Goal: Task Accomplishment & Management: Manage account settings

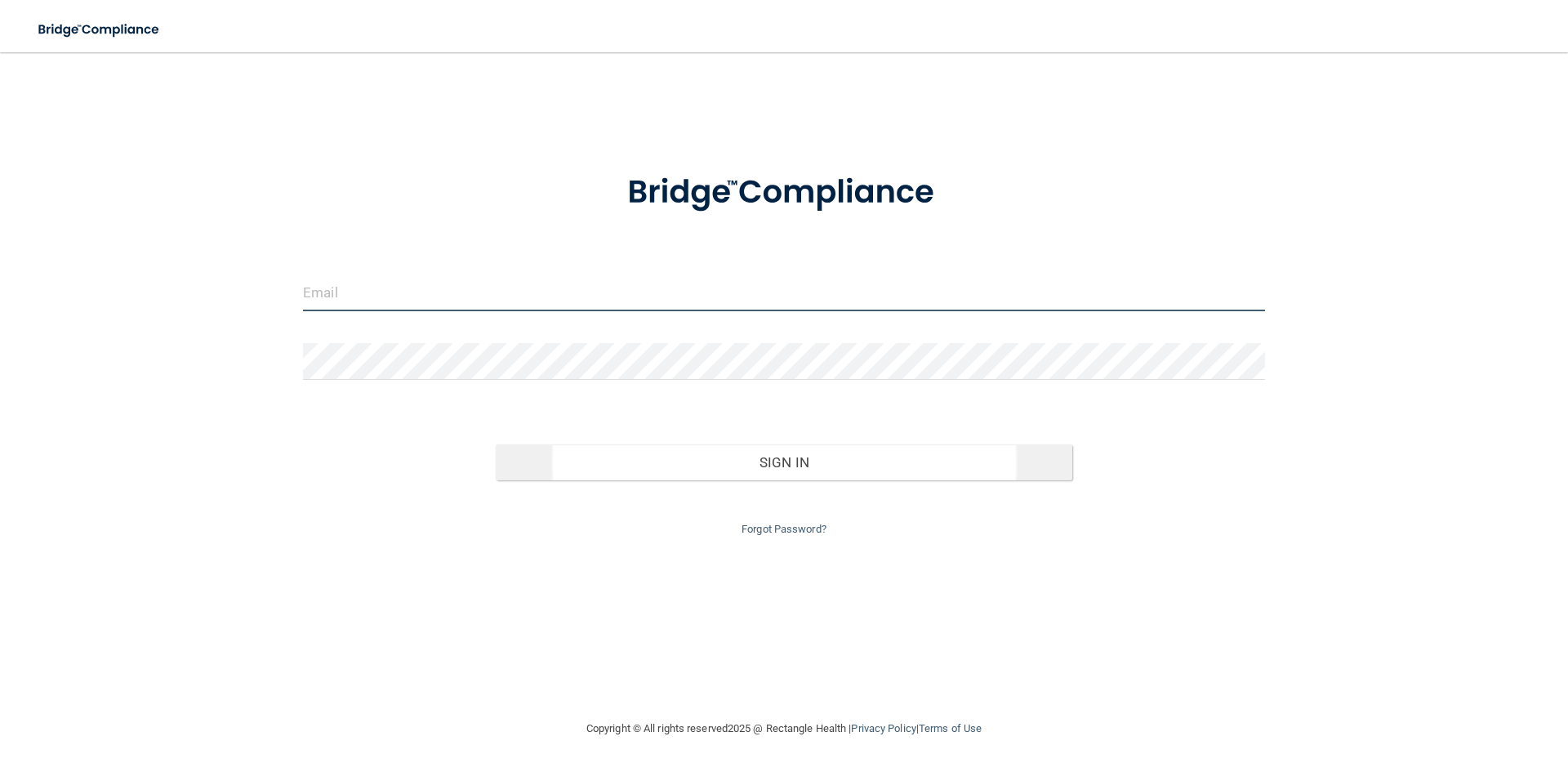
type input "[PERSON_NAME][EMAIL_ADDRESS][DOMAIN_NAME]"
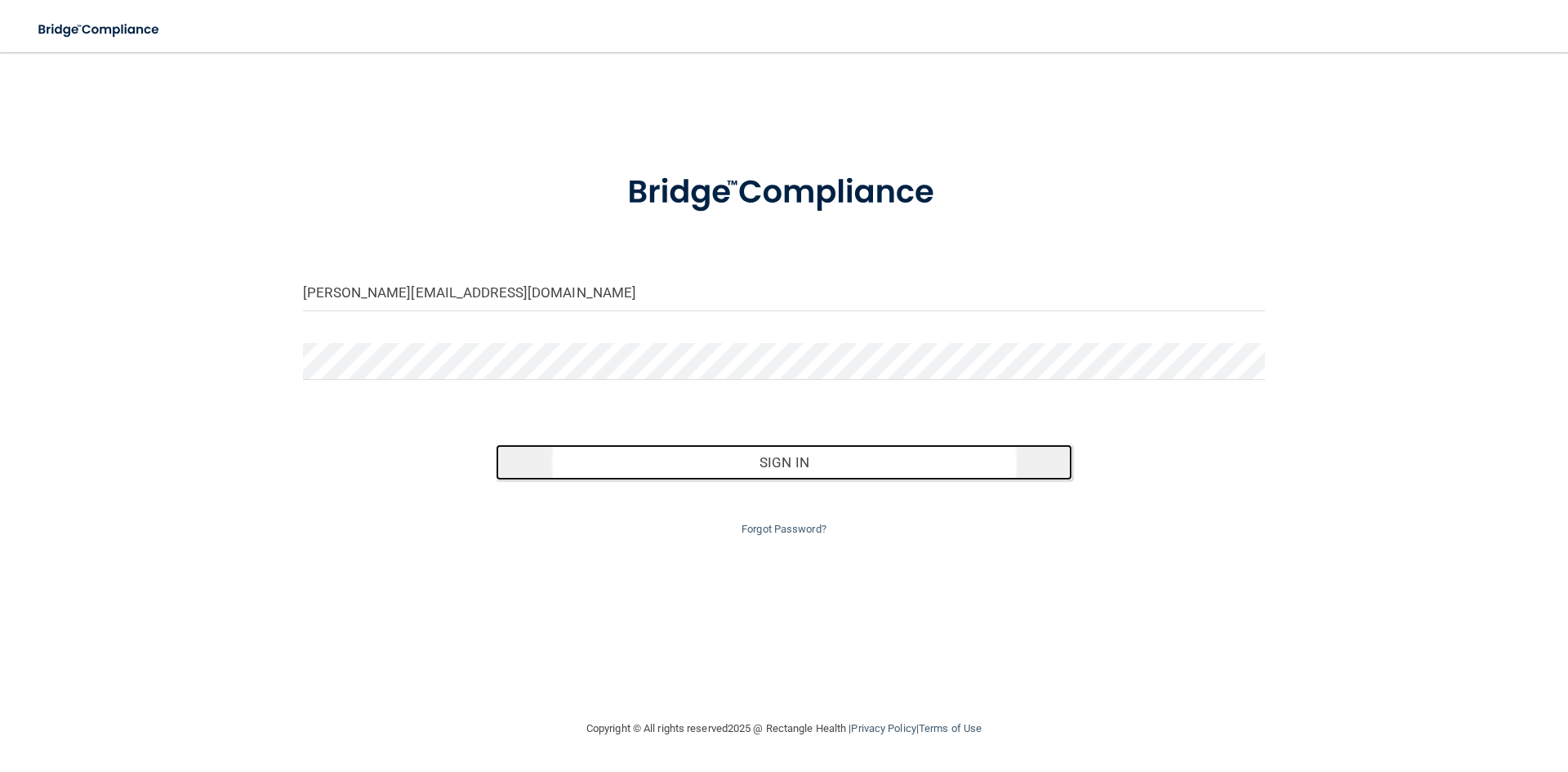
click at [768, 465] on button "Sign In" at bounding box center [784, 462] width 577 height 36
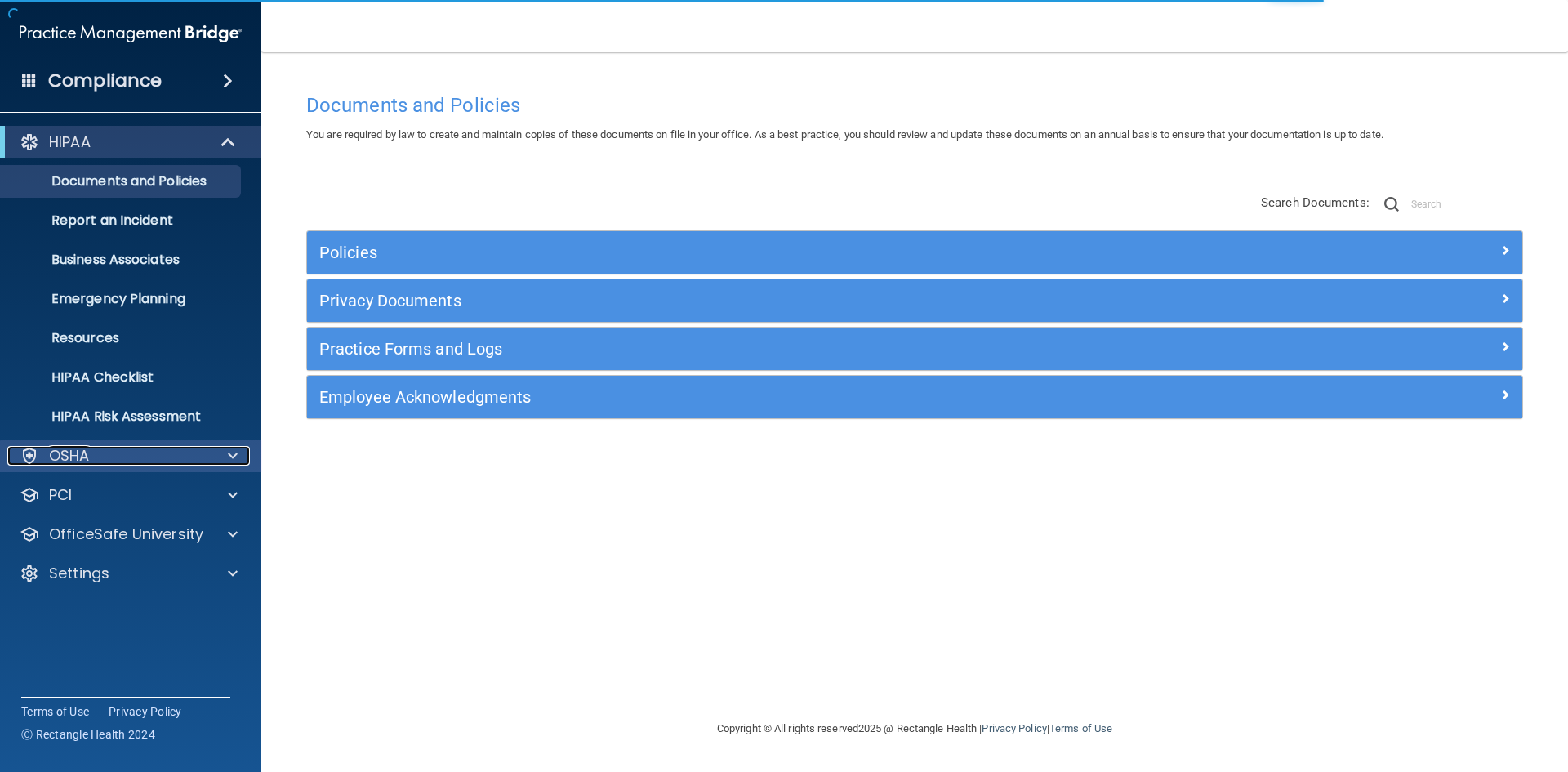
click at [100, 450] on div "OSHA" at bounding box center [109, 456] width 203 height 19
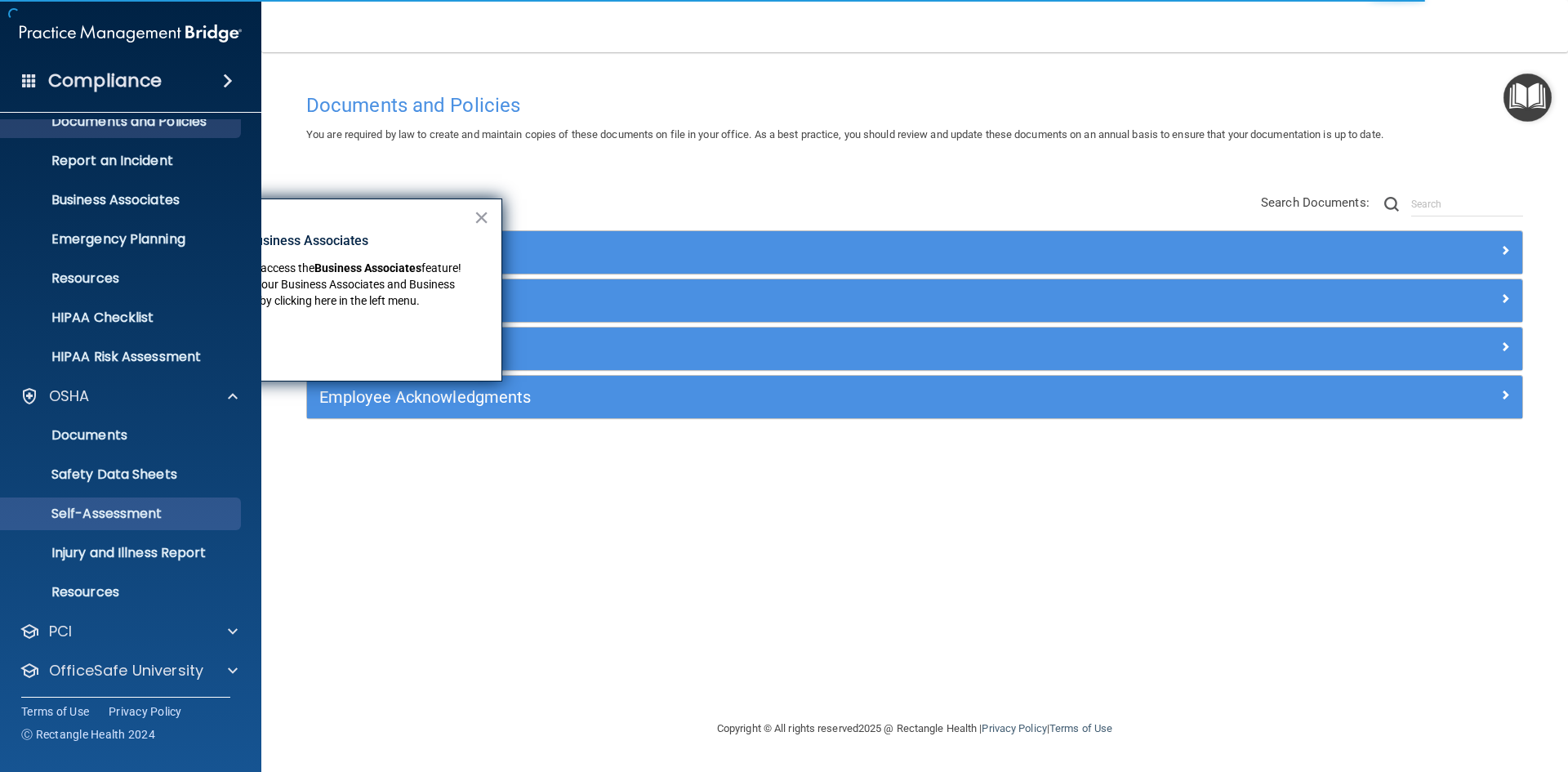
scroll to position [102, 0]
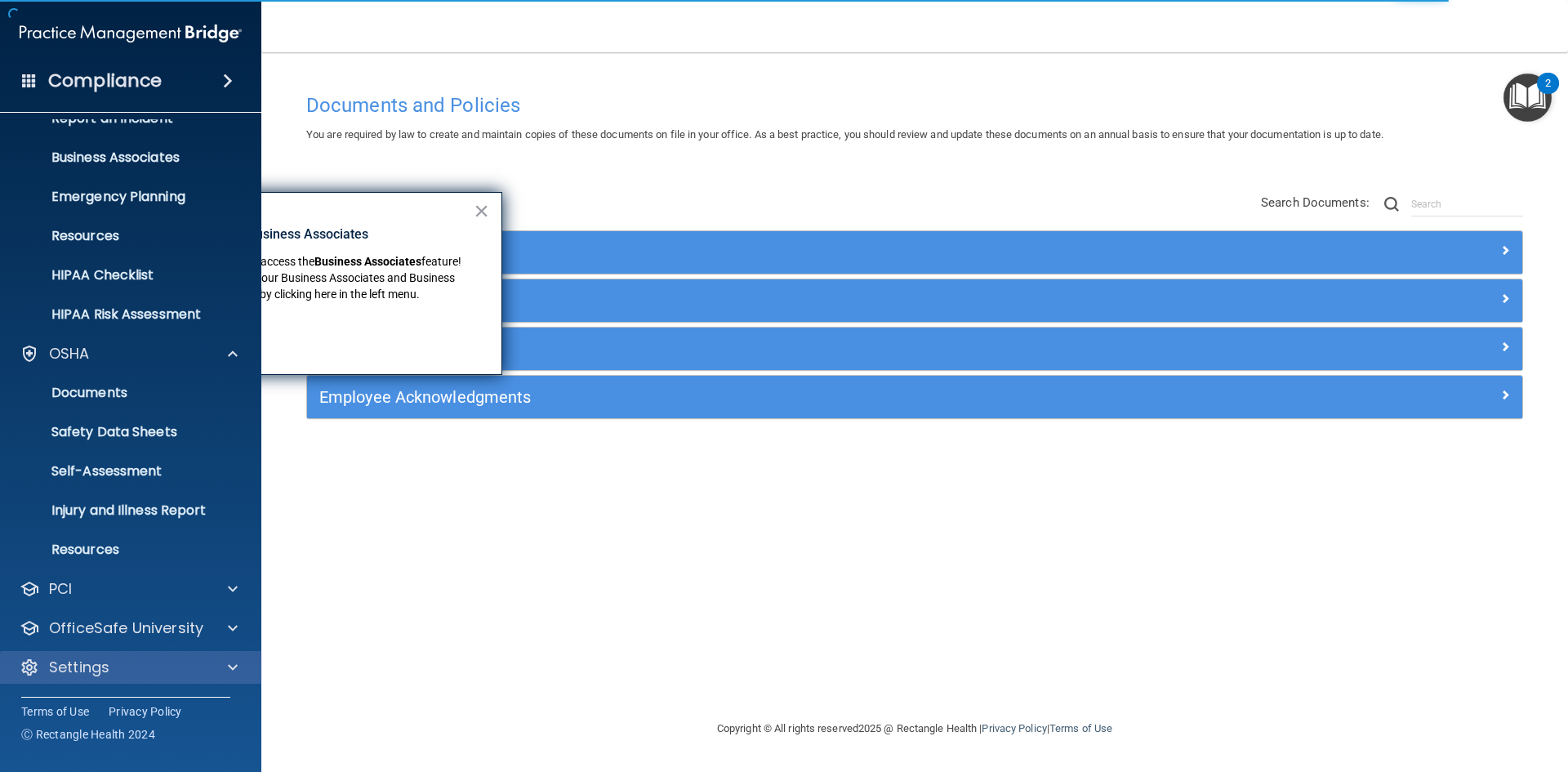
click at [142, 679] on div "Settings" at bounding box center [131, 667] width 262 height 33
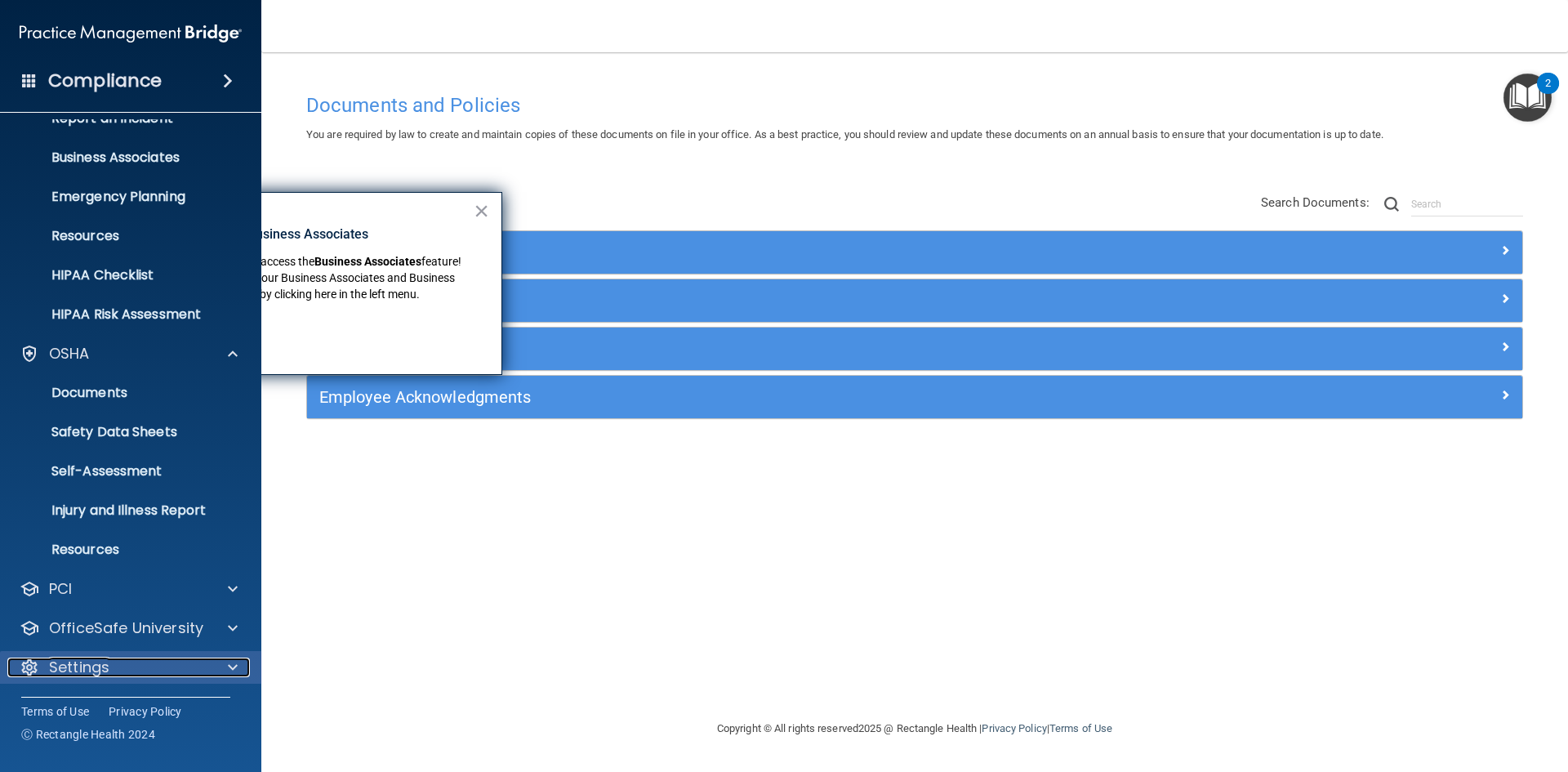
click at [78, 663] on p "Settings" at bounding box center [80, 667] width 60 height 19
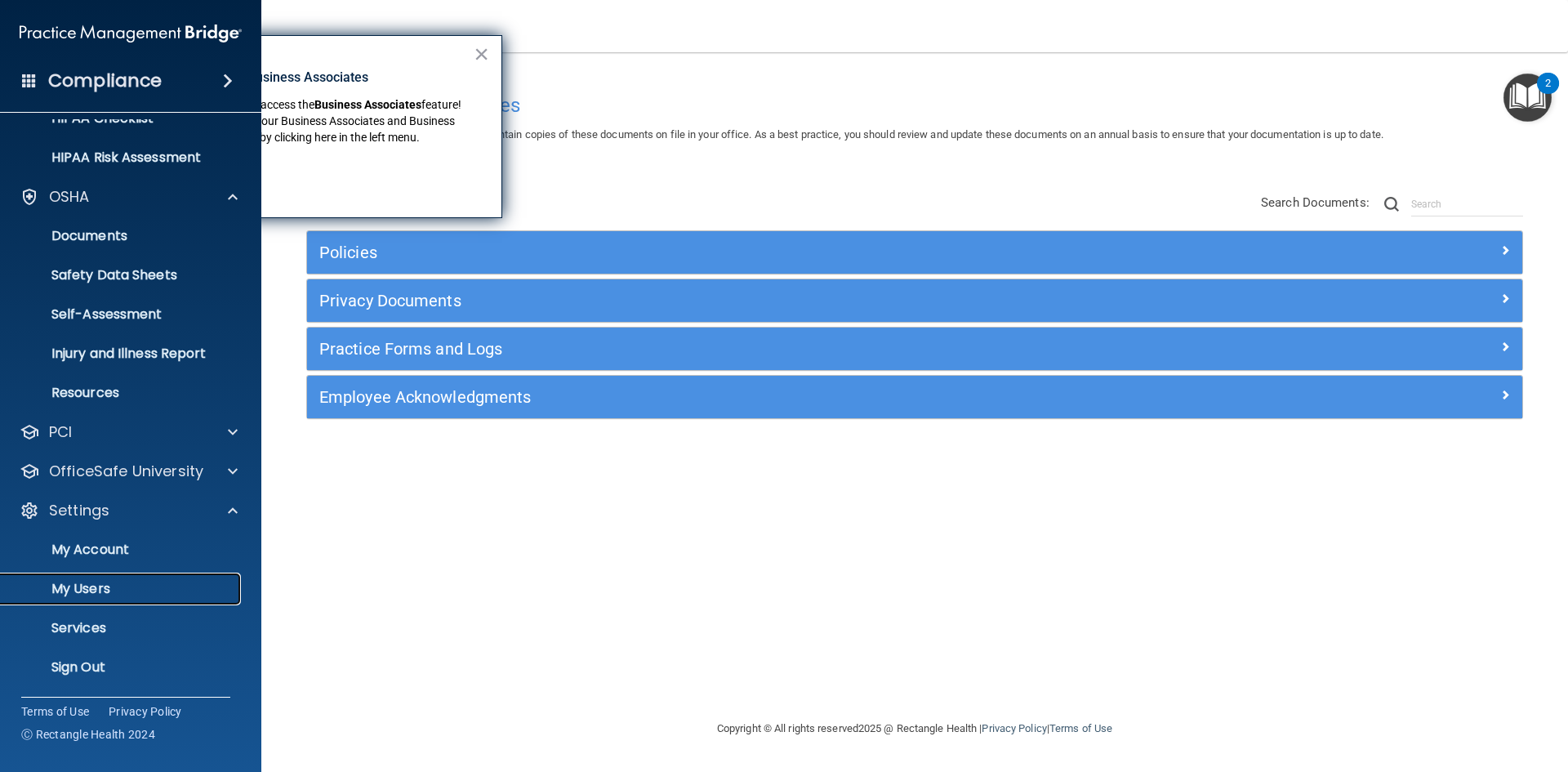
click at [94, 581] on p "My Users" at bounding box center [122, 589] width 223 height 16
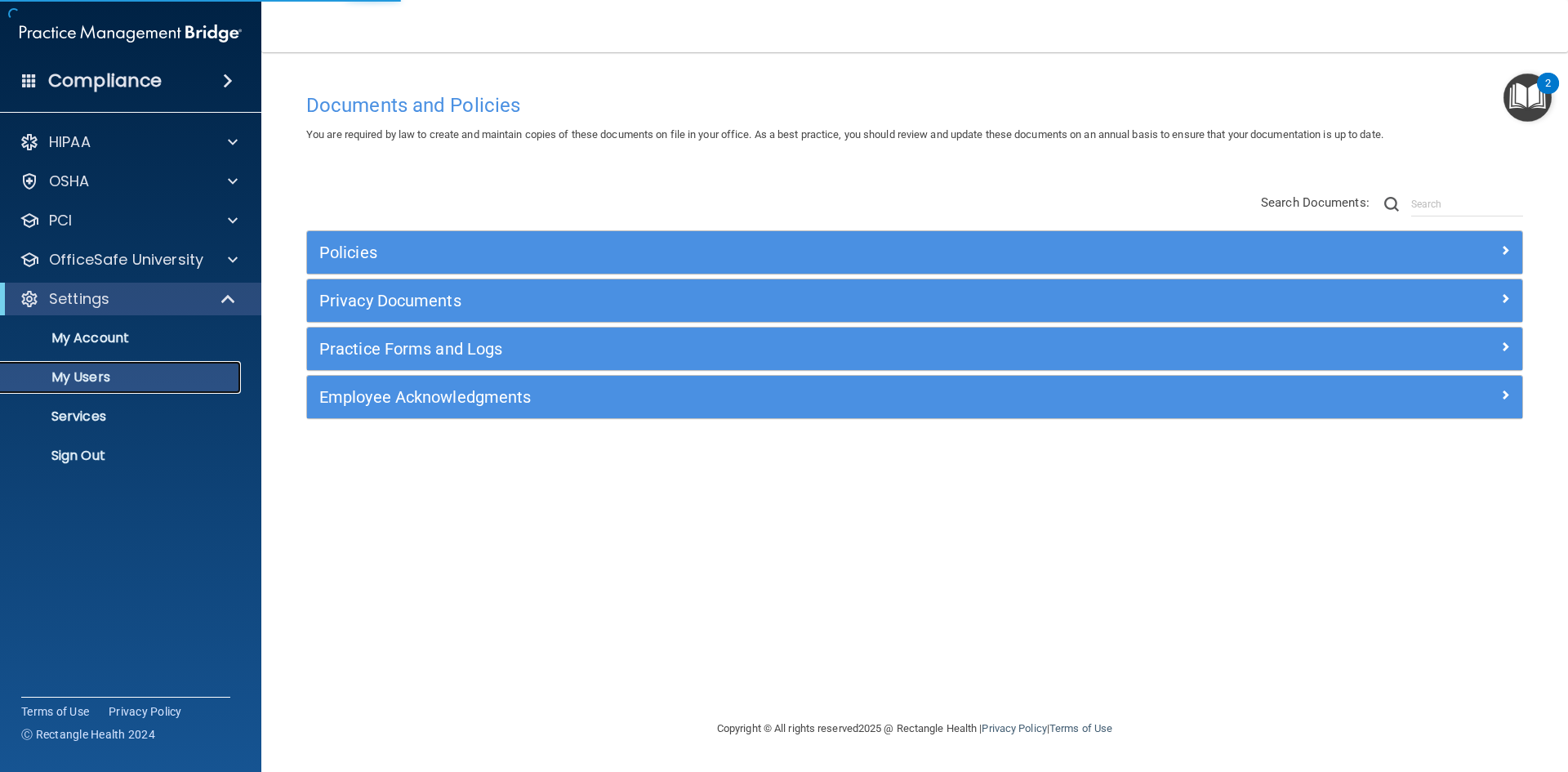
select select "20"
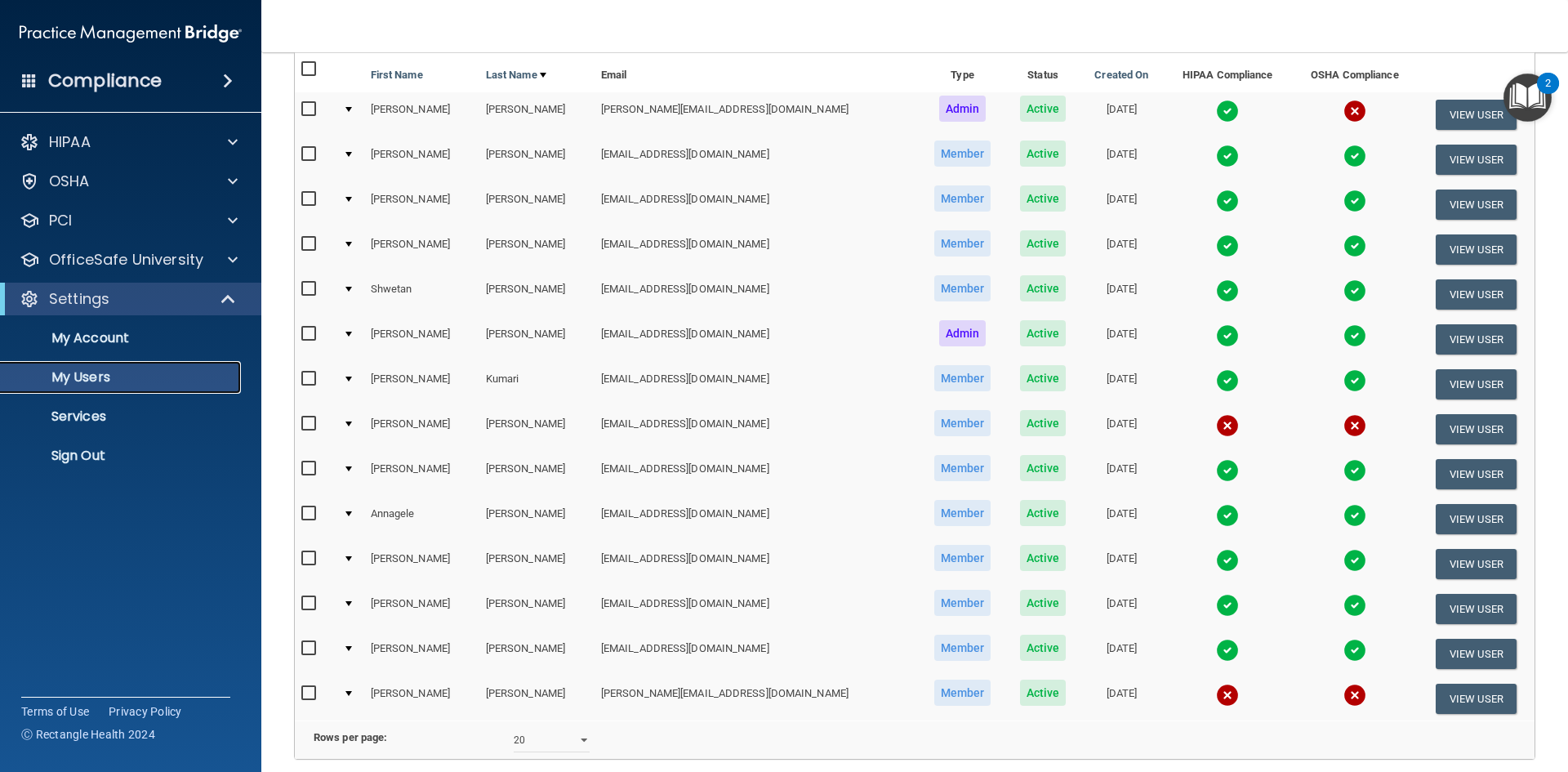
scroll to position [163, 0]
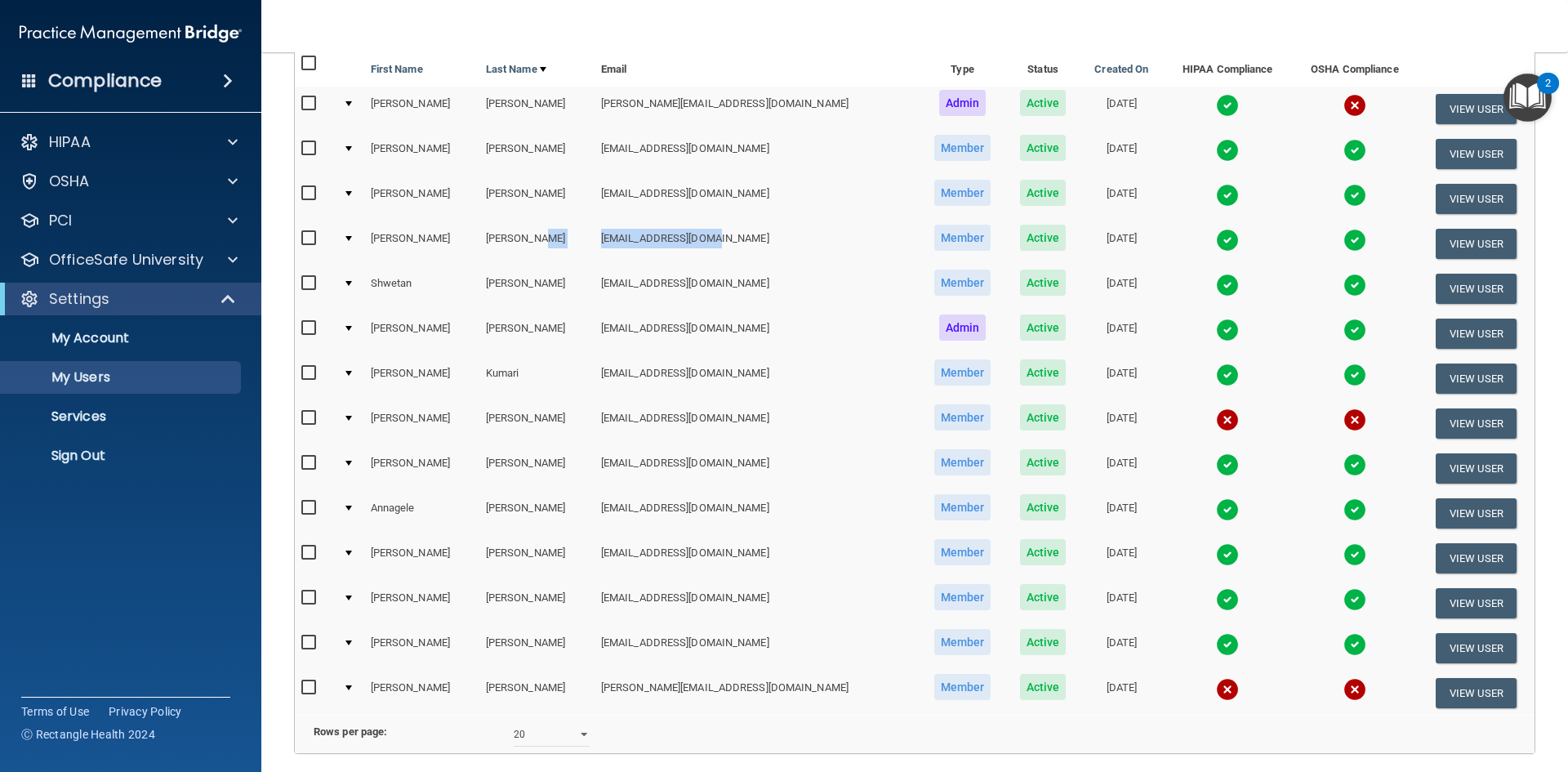
drag, startPoint x: 658, startPoint y: 241, endPoint x: 729, endPoint y: 241, distance: 71.0
click at [729, 241] on tr "Brandi Hernandez brando1541@gmail.com Member Active 10/29/2024 View User" at bounding box center [915, 243] width 1240 height 45
click at [1464, 246] on button "View User" at bounding box center [1476, 243] width 81 height 30
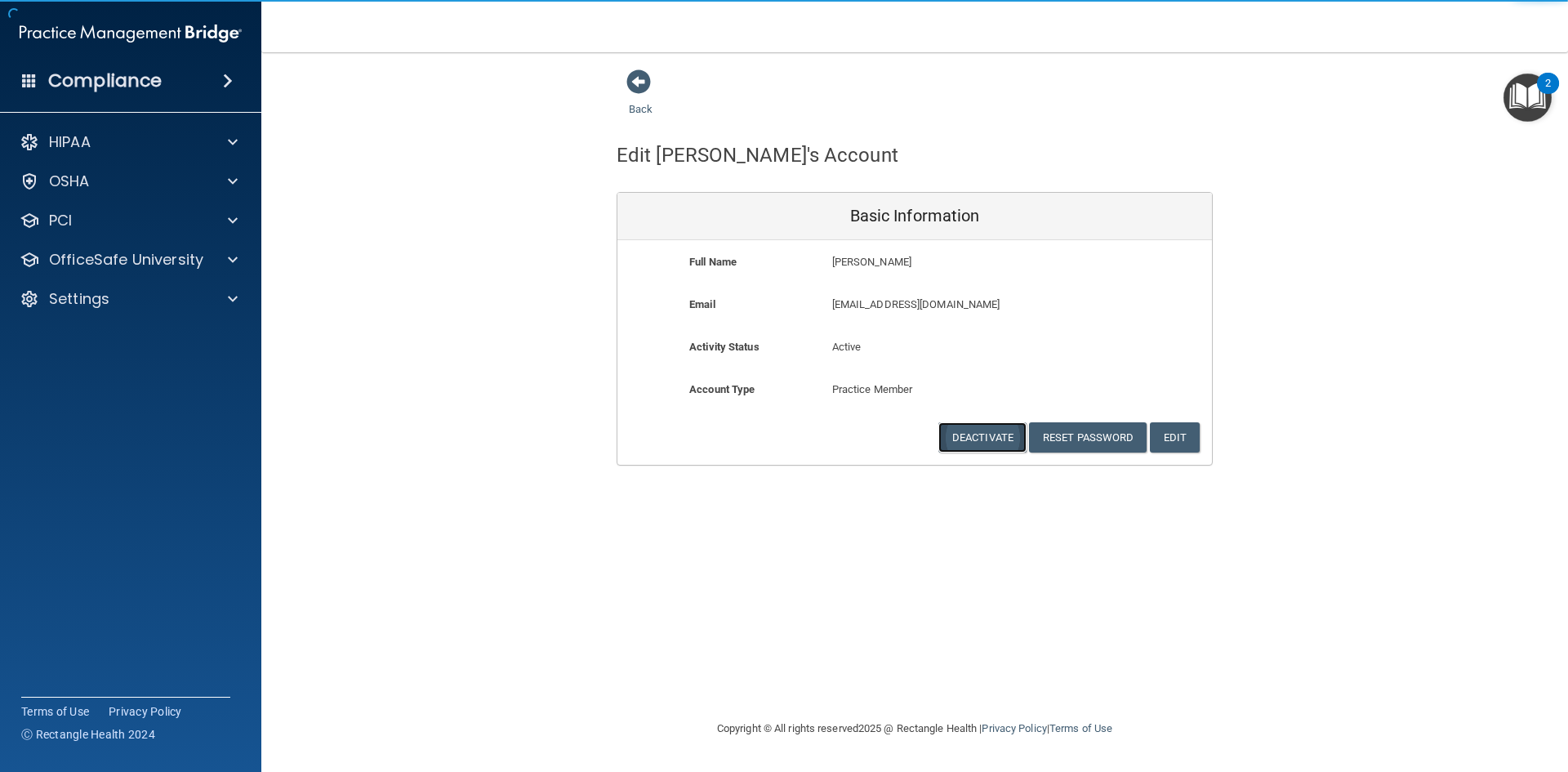
click at [1006, 439] on button "Deactivate" at bounding box center [982, 436] width 88 height 30
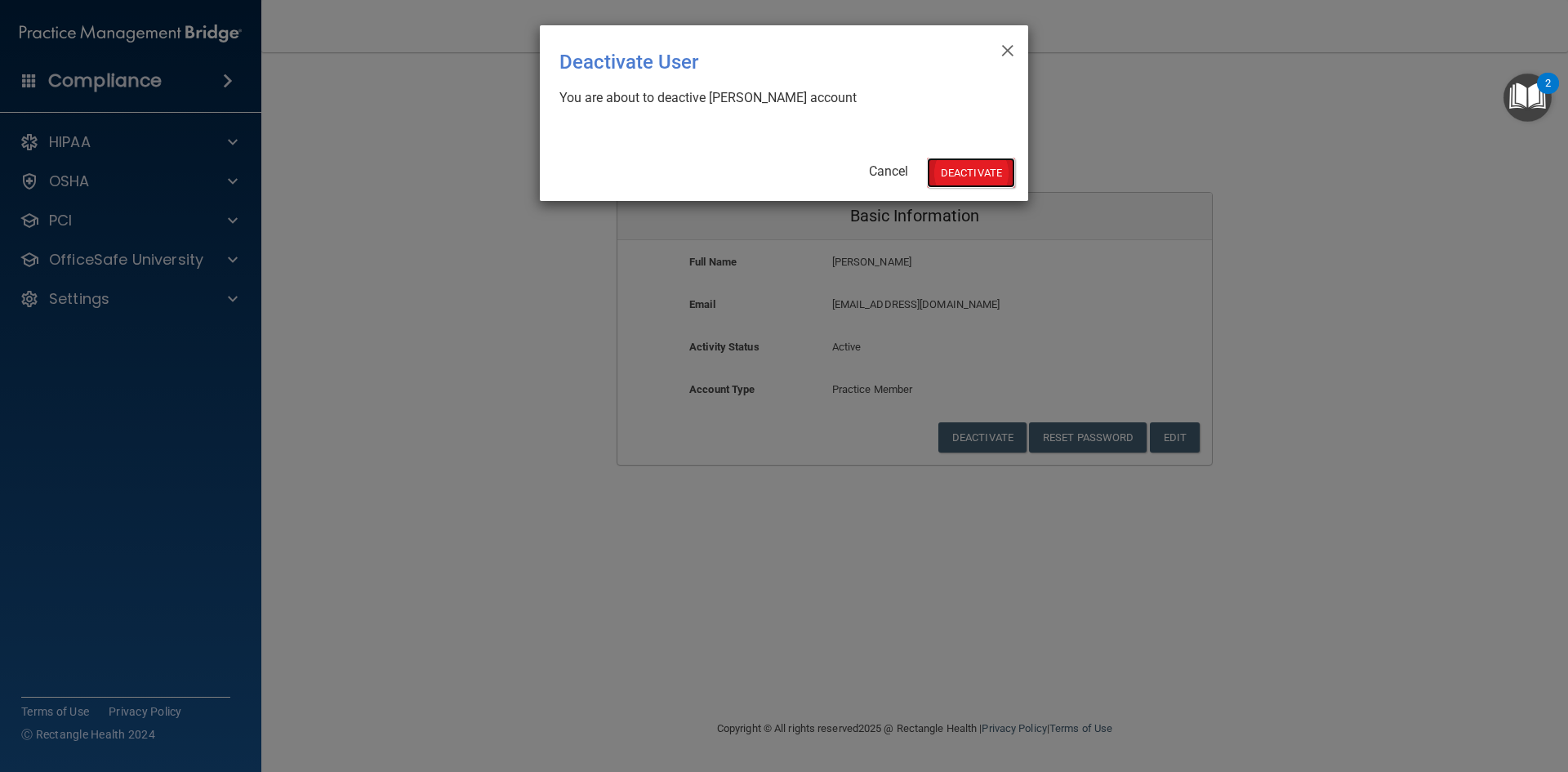
click at [995, 162] on button "Deactivate" at bounding box center [971, 172] width 88 height 30
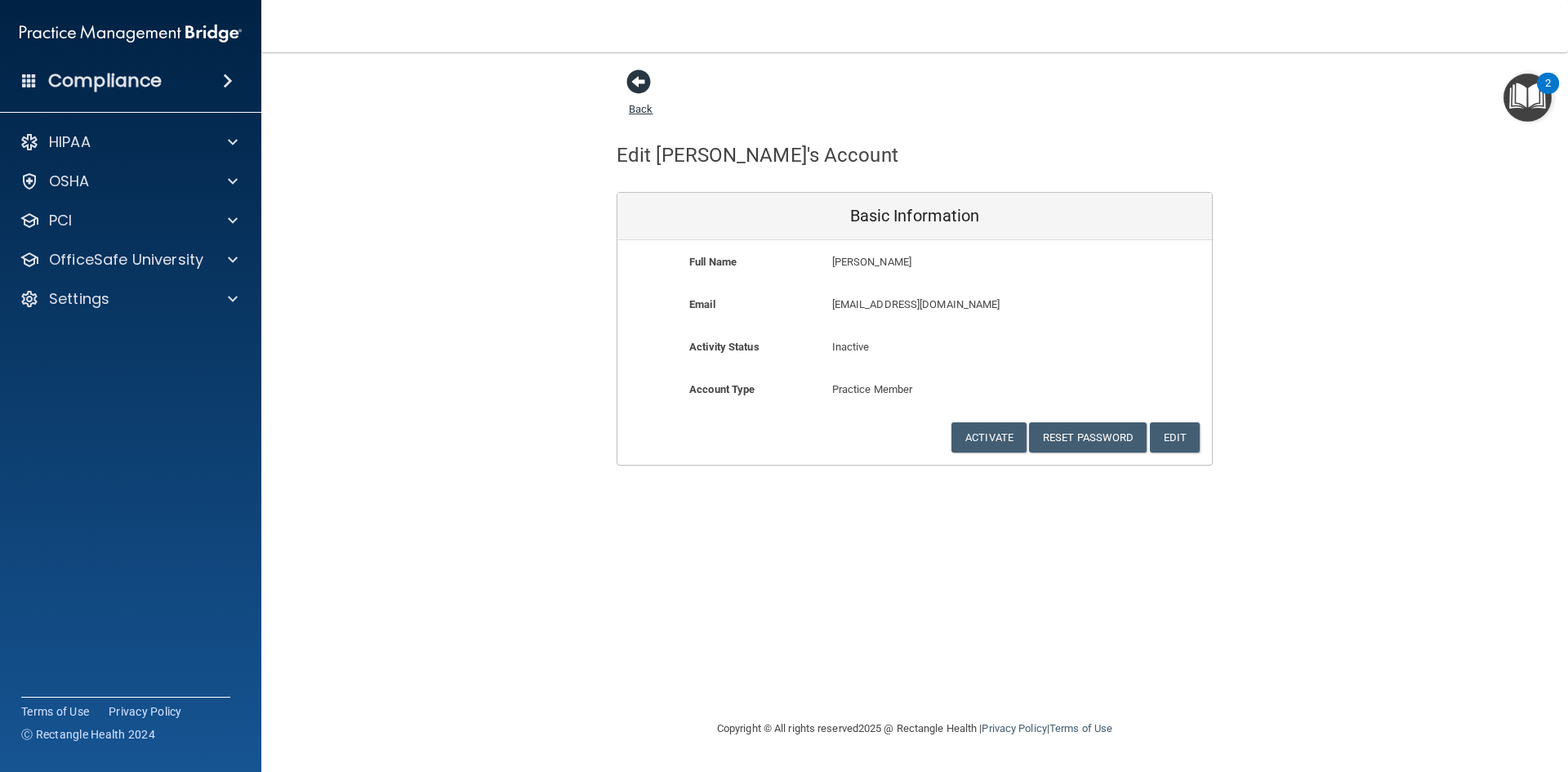
click at [648, 74] on span at bounding box center [638, 81] width 24 height 24
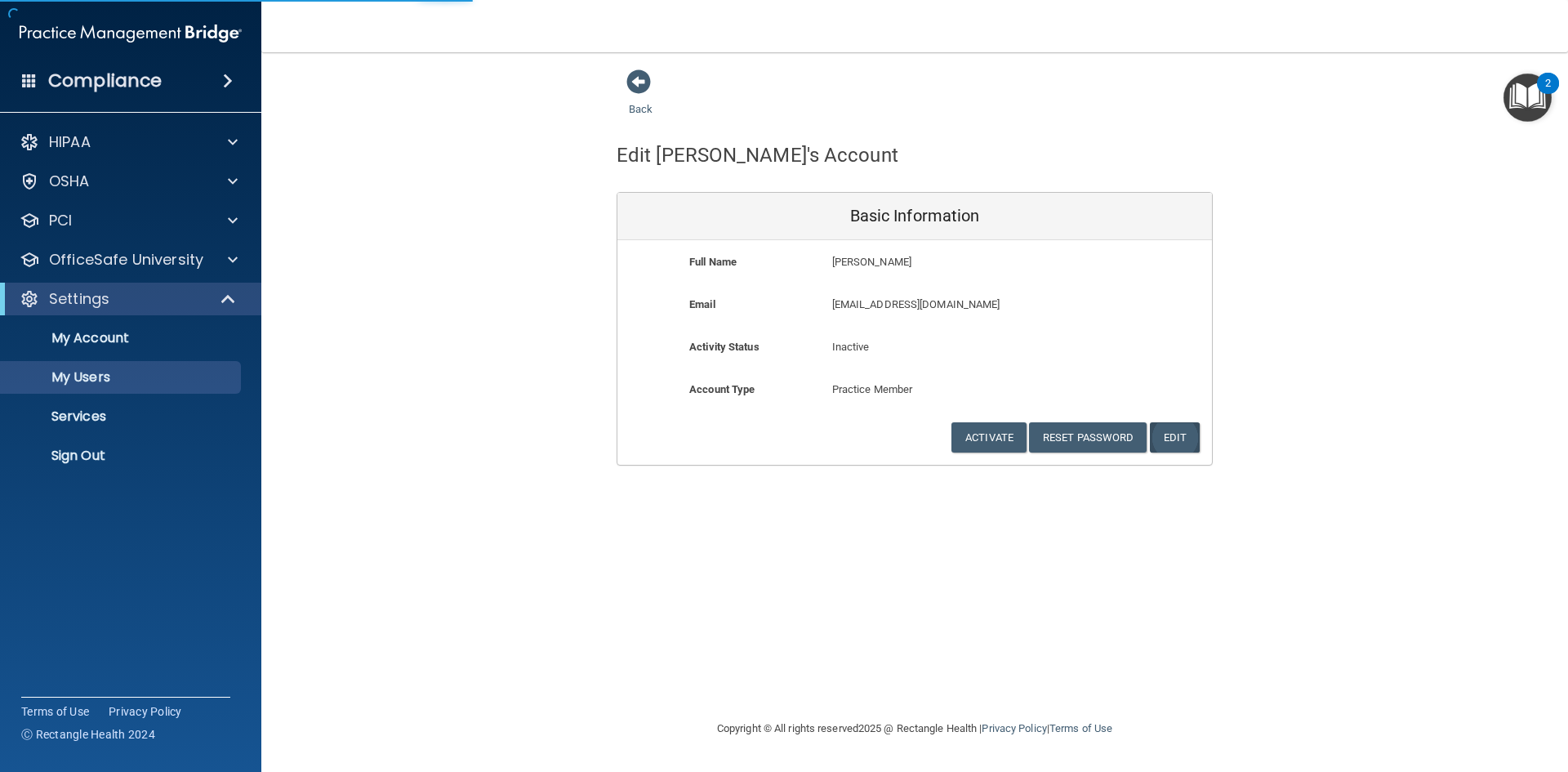
select select "20"
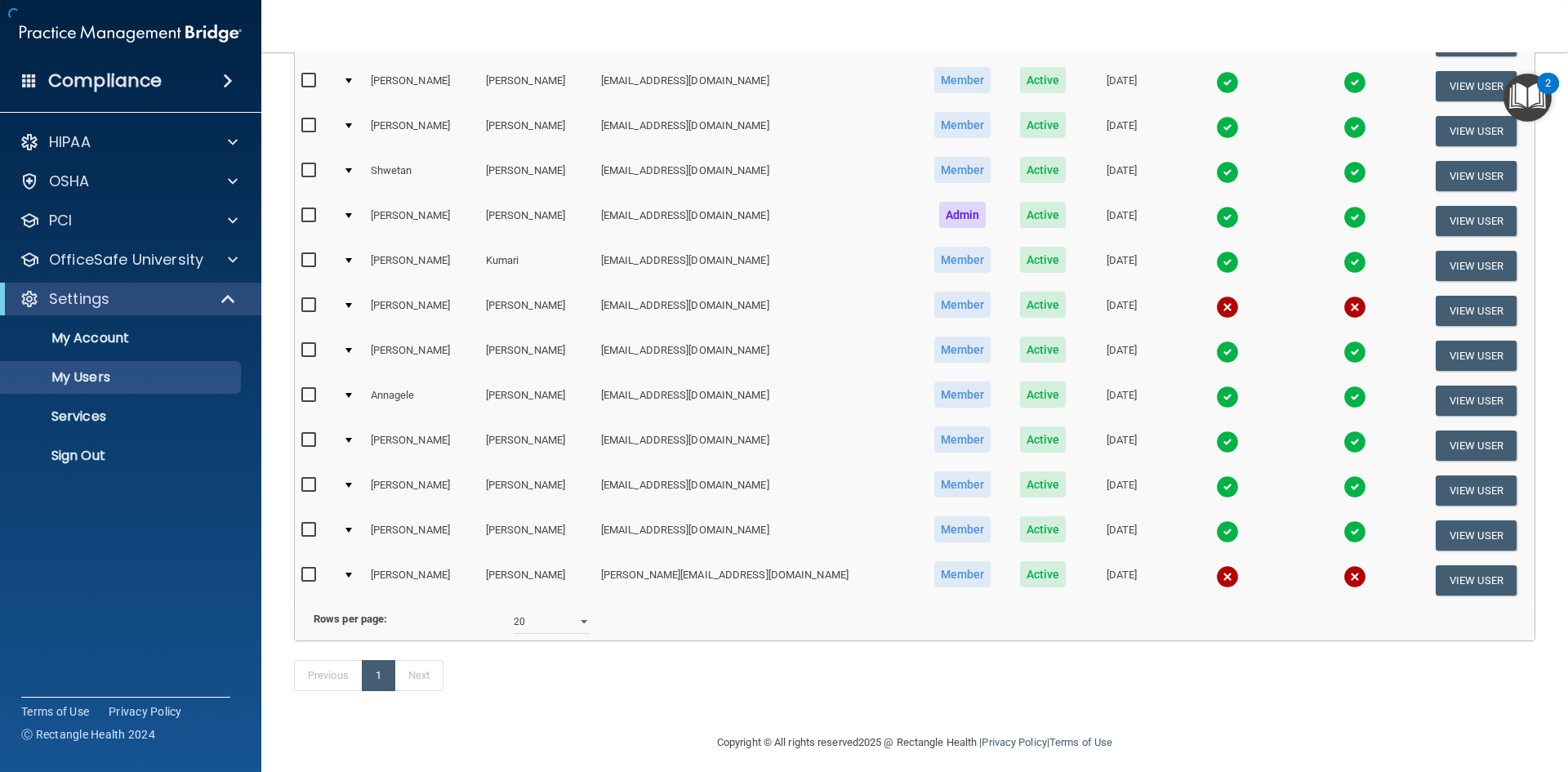
scroll to position [266, 0]
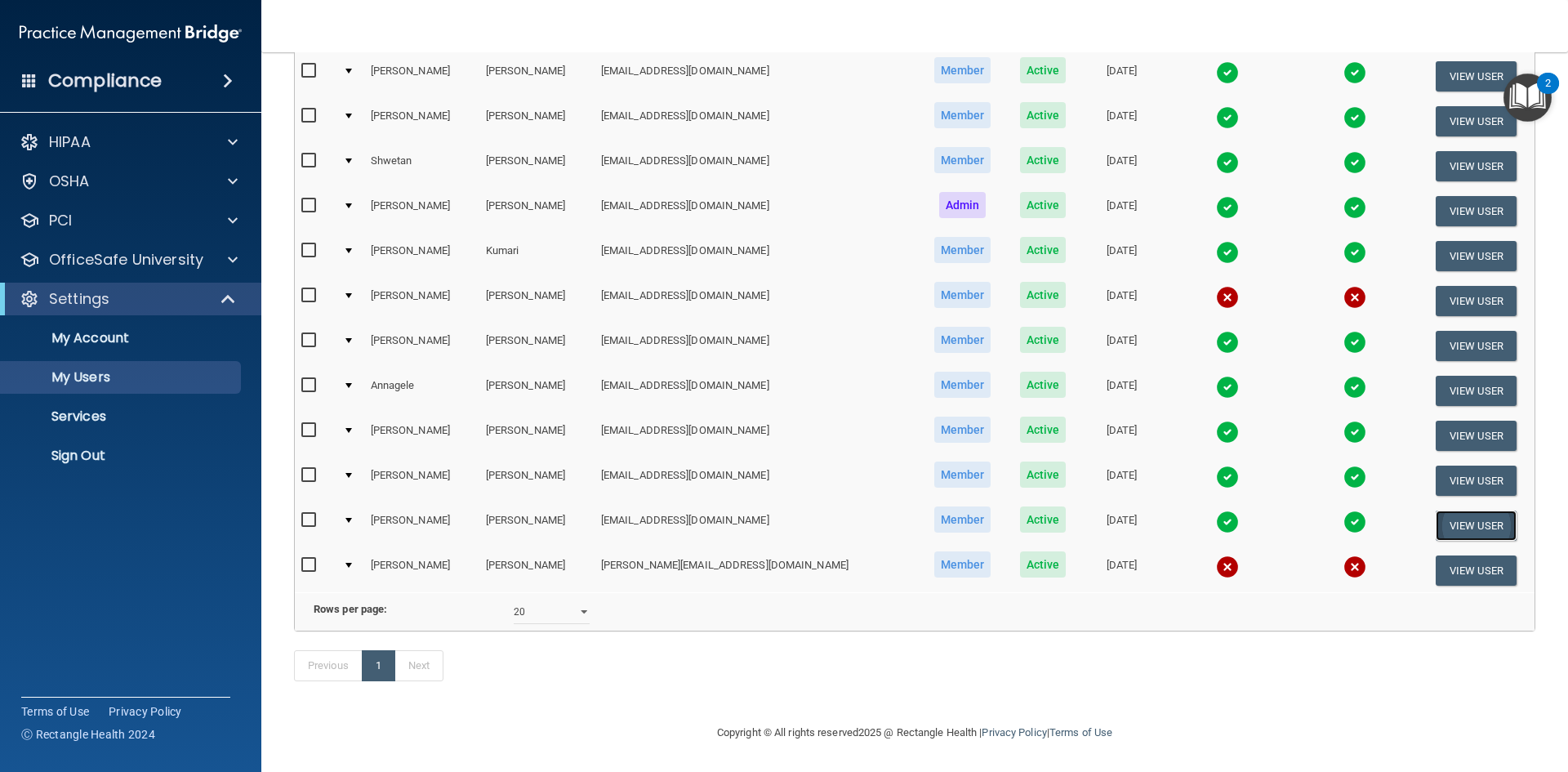
click at [1454, 510] on button "View User" at bounding box center [1476, 525] width 81 height 30
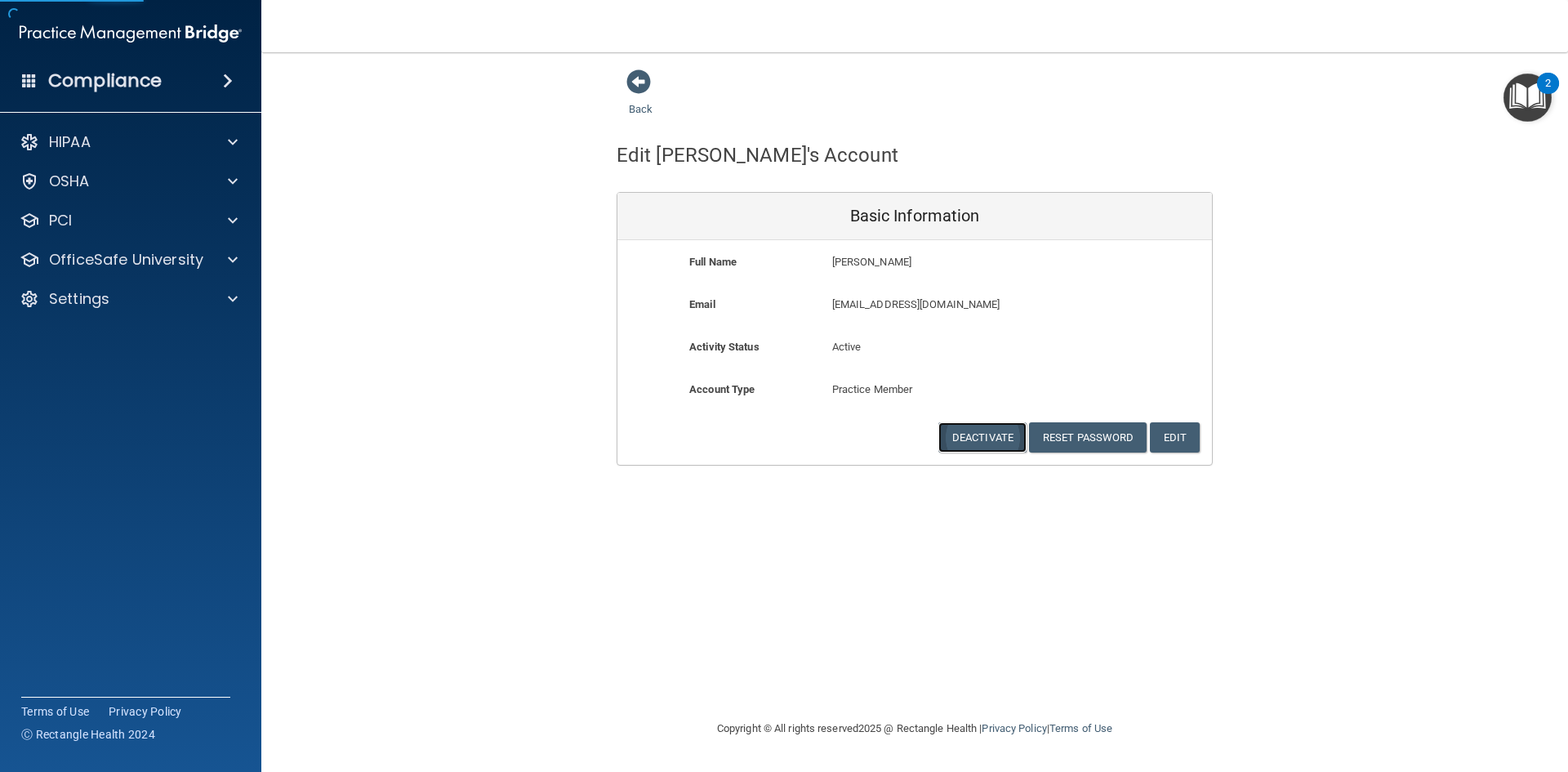
click at [987, 441] on button "Deactivate" at bounding box center [982, 436] width 88 height 30
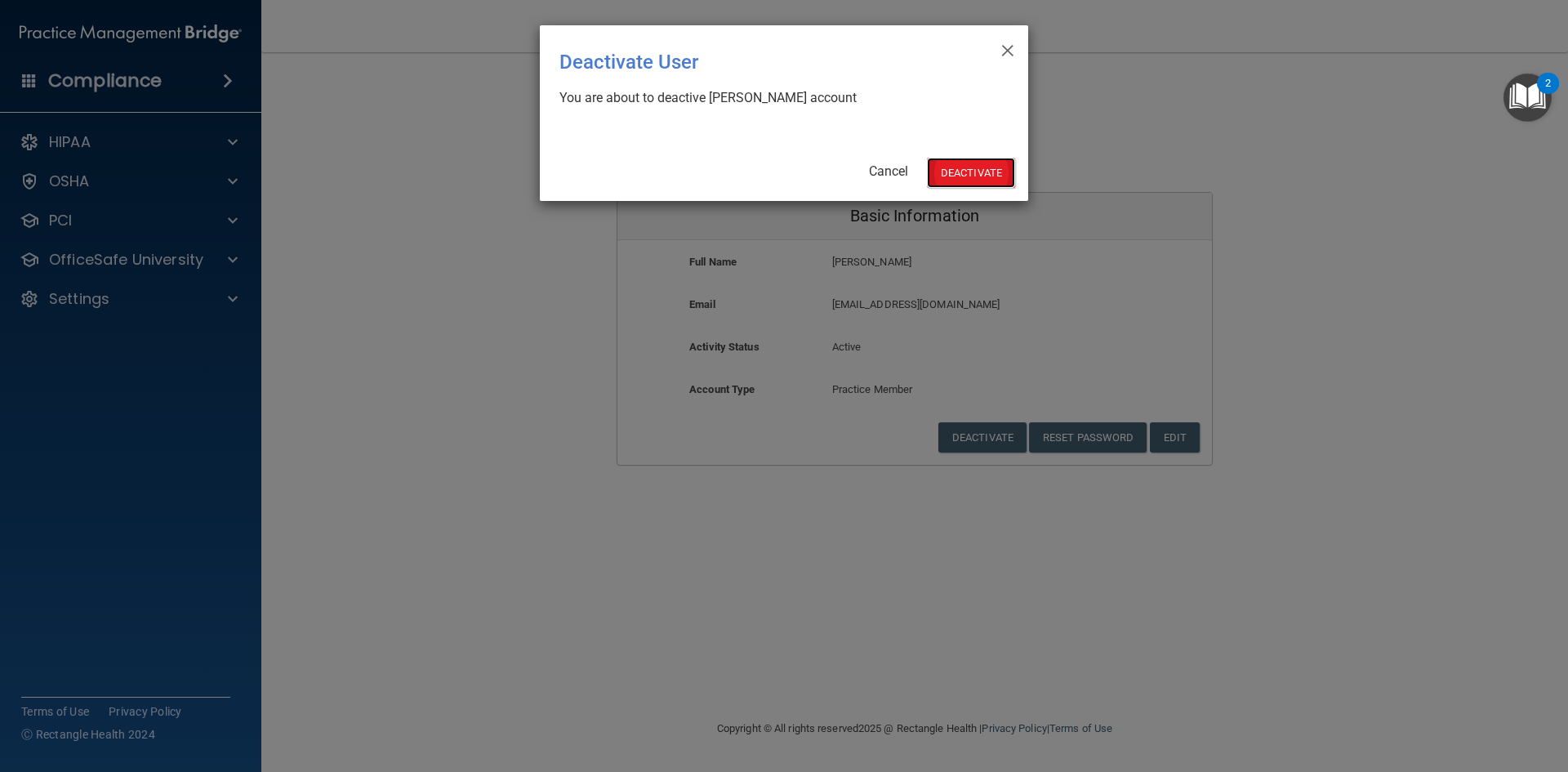
click at [971, 176] on button "Deactivate" at bounding box center [971, 172] width 88 height 30
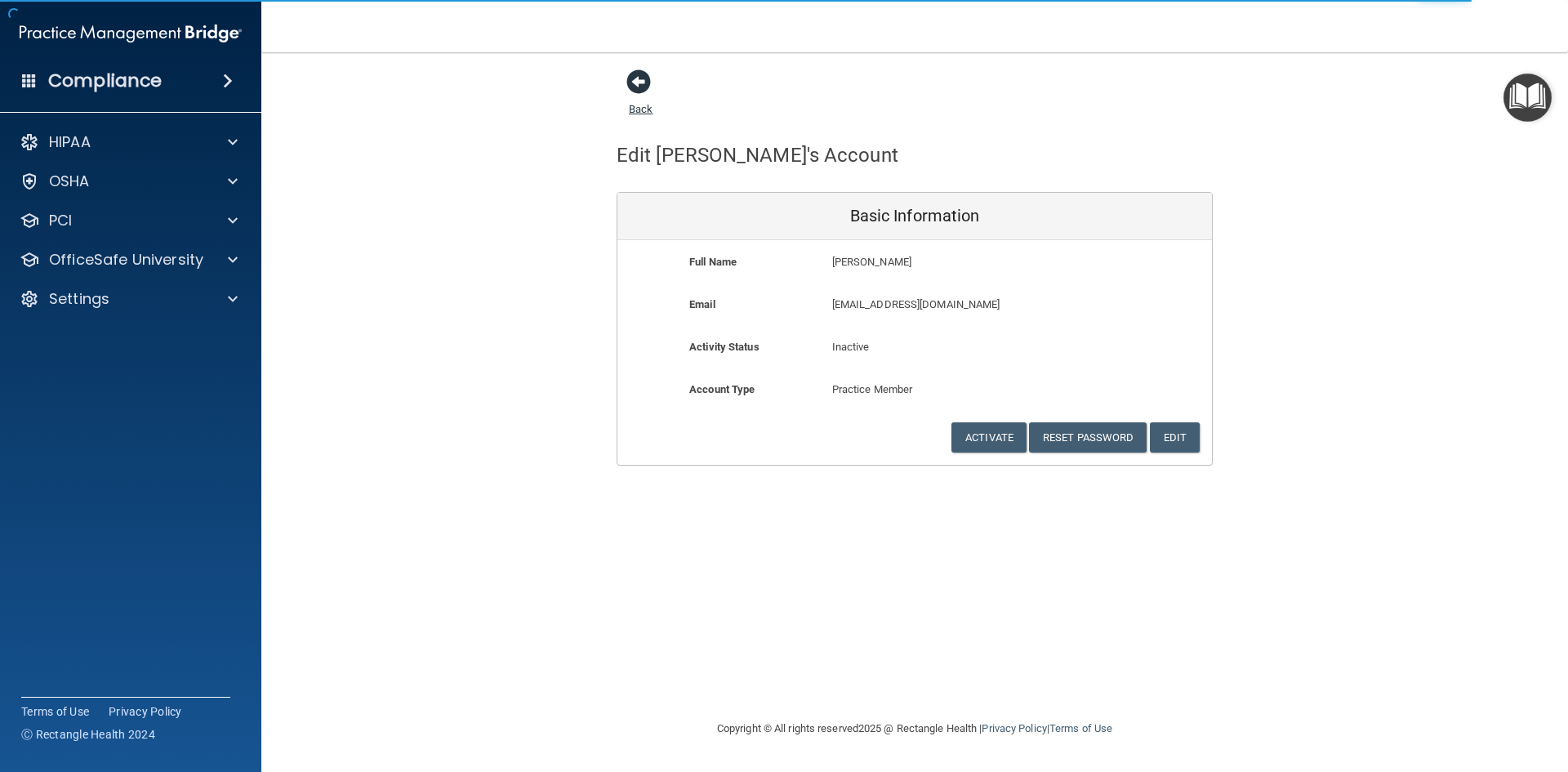
click at [651, 90] on span at bounding box center [638, 81] width 24 height 24
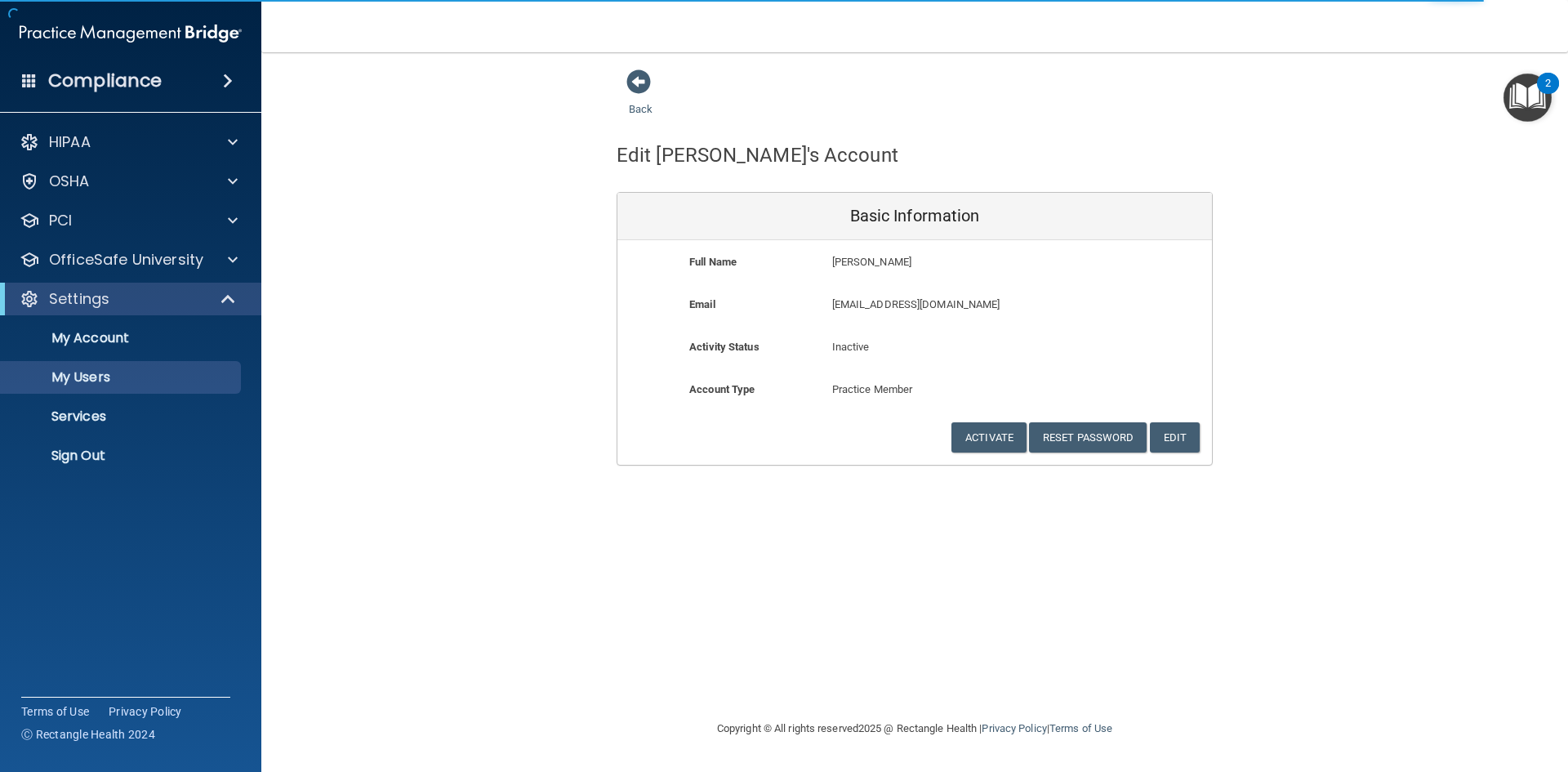
select select "20"
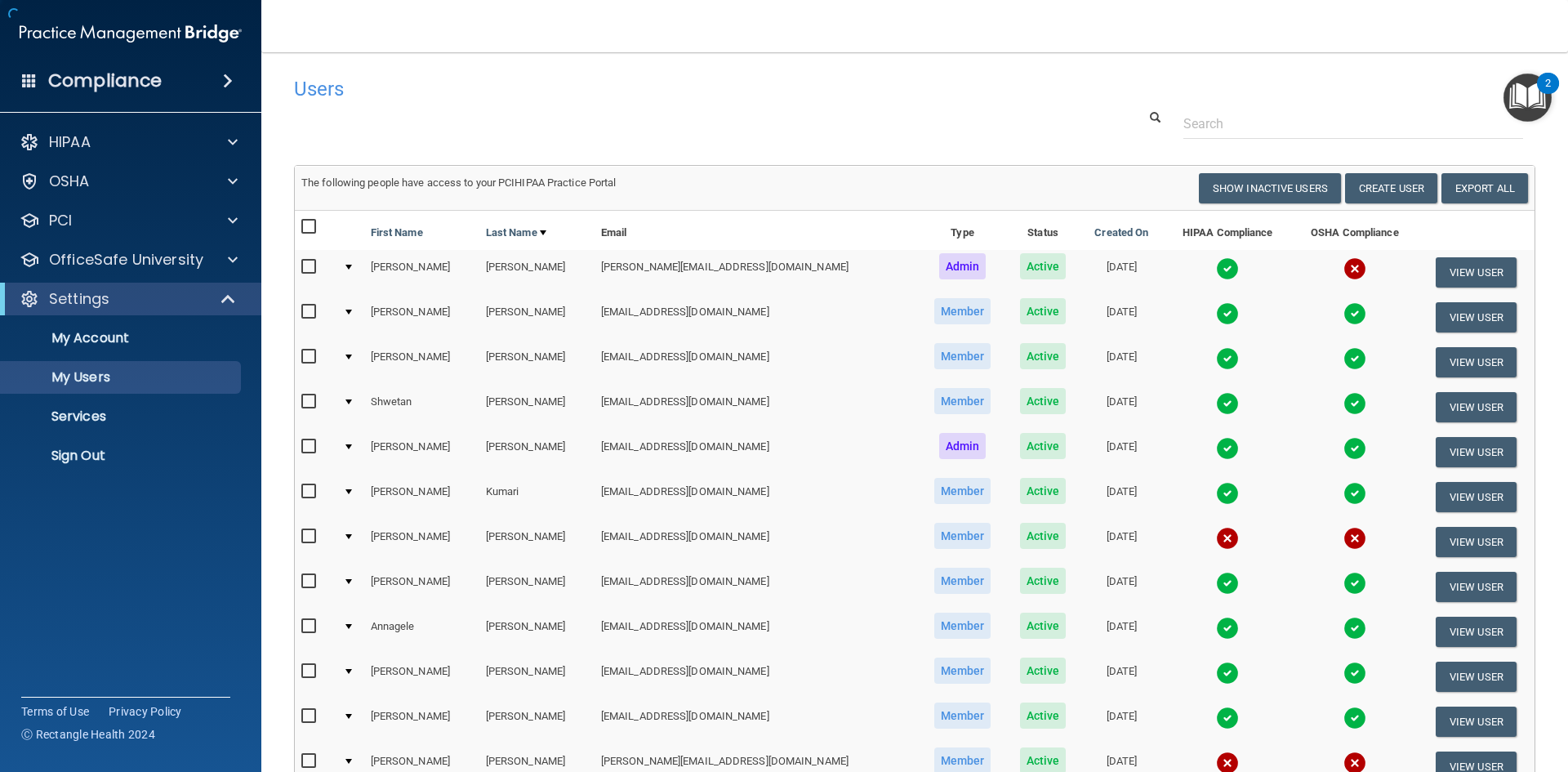
scroll to position [220, 0]
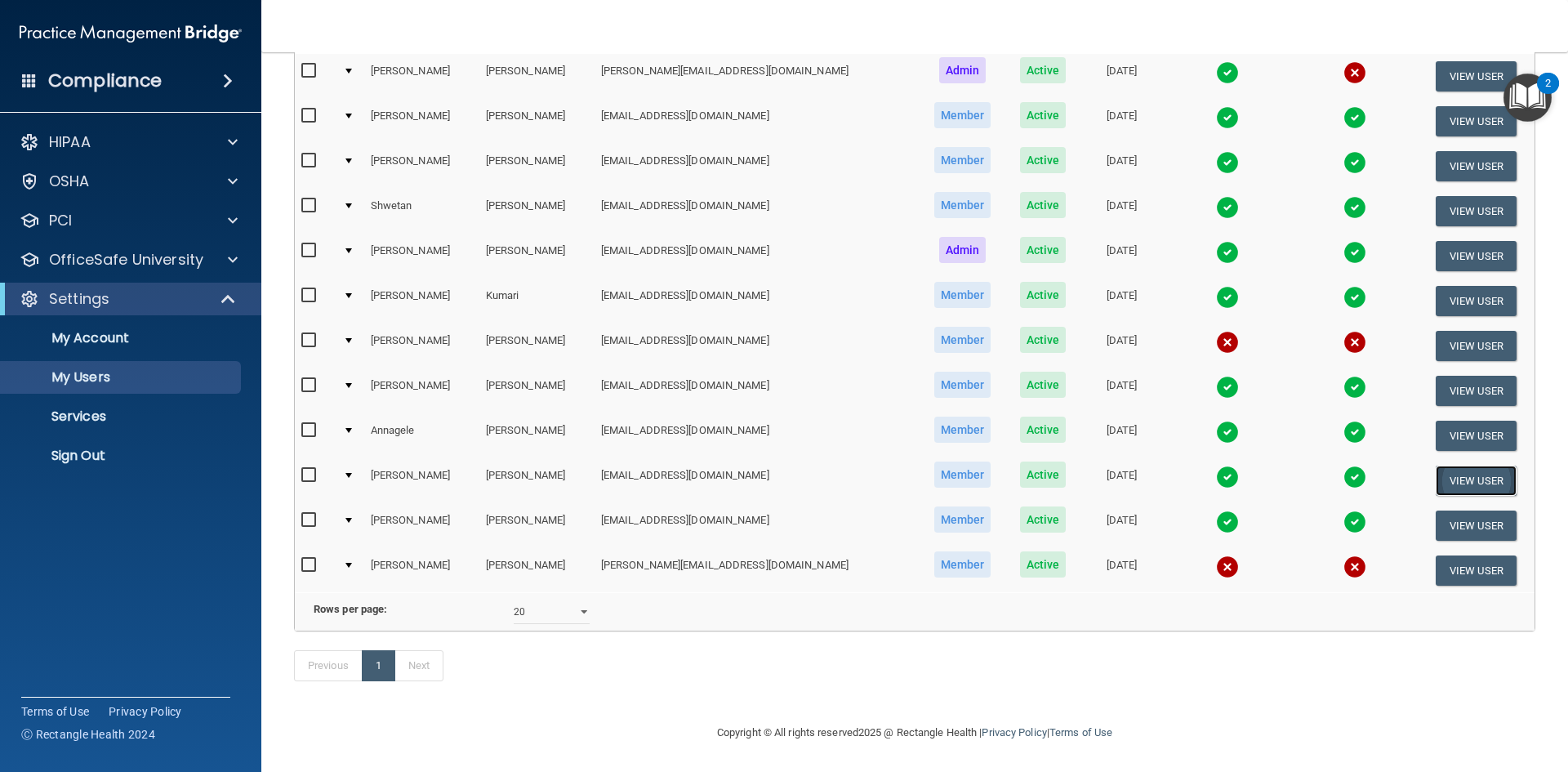
click at [1438, 466] on button "View User" at bounding box center [1476, 480] width 81 height 30
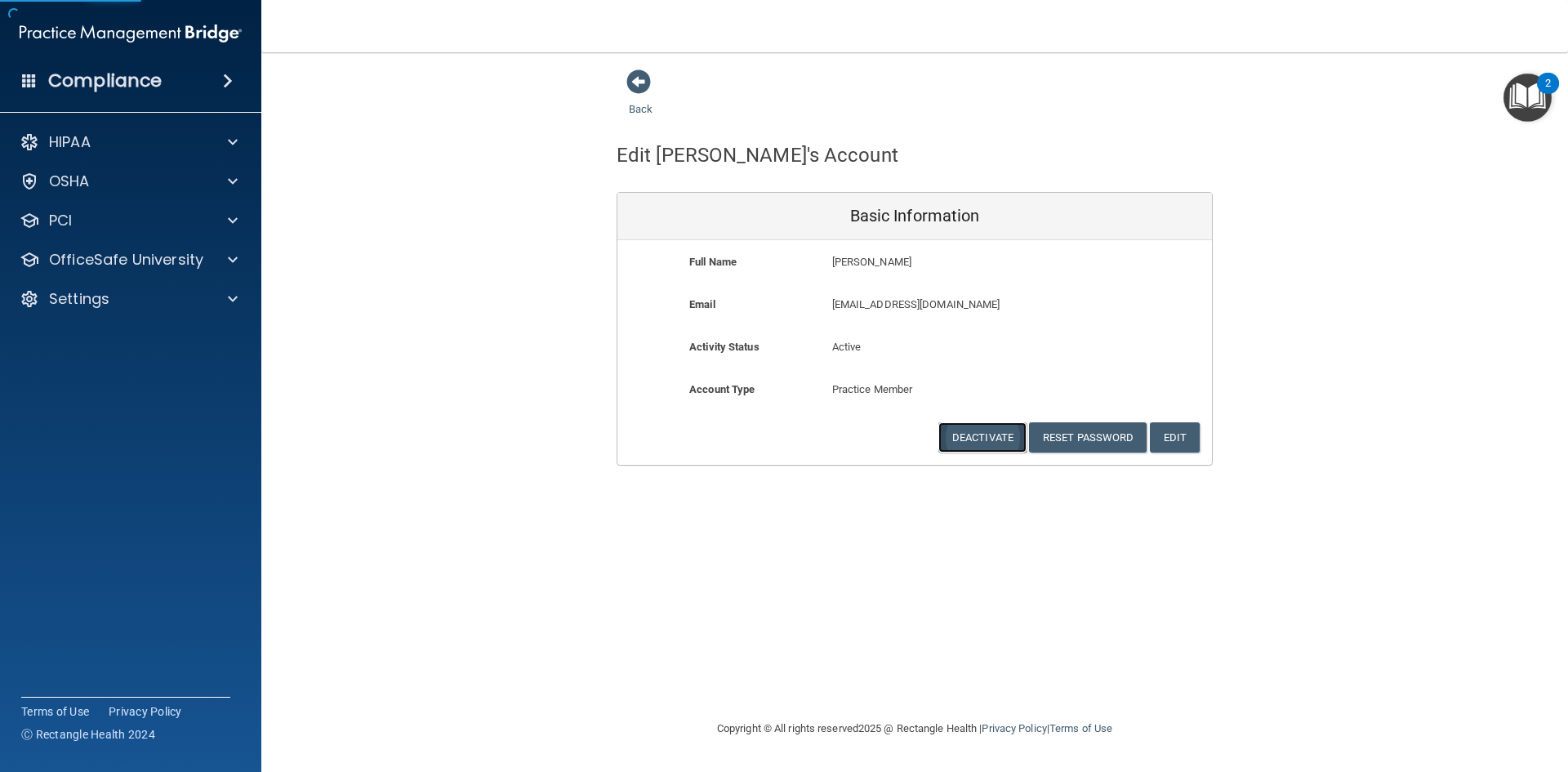
click at [990, 440] on button "Deactivate" at bounding box center [982, 436] width 88 height 30
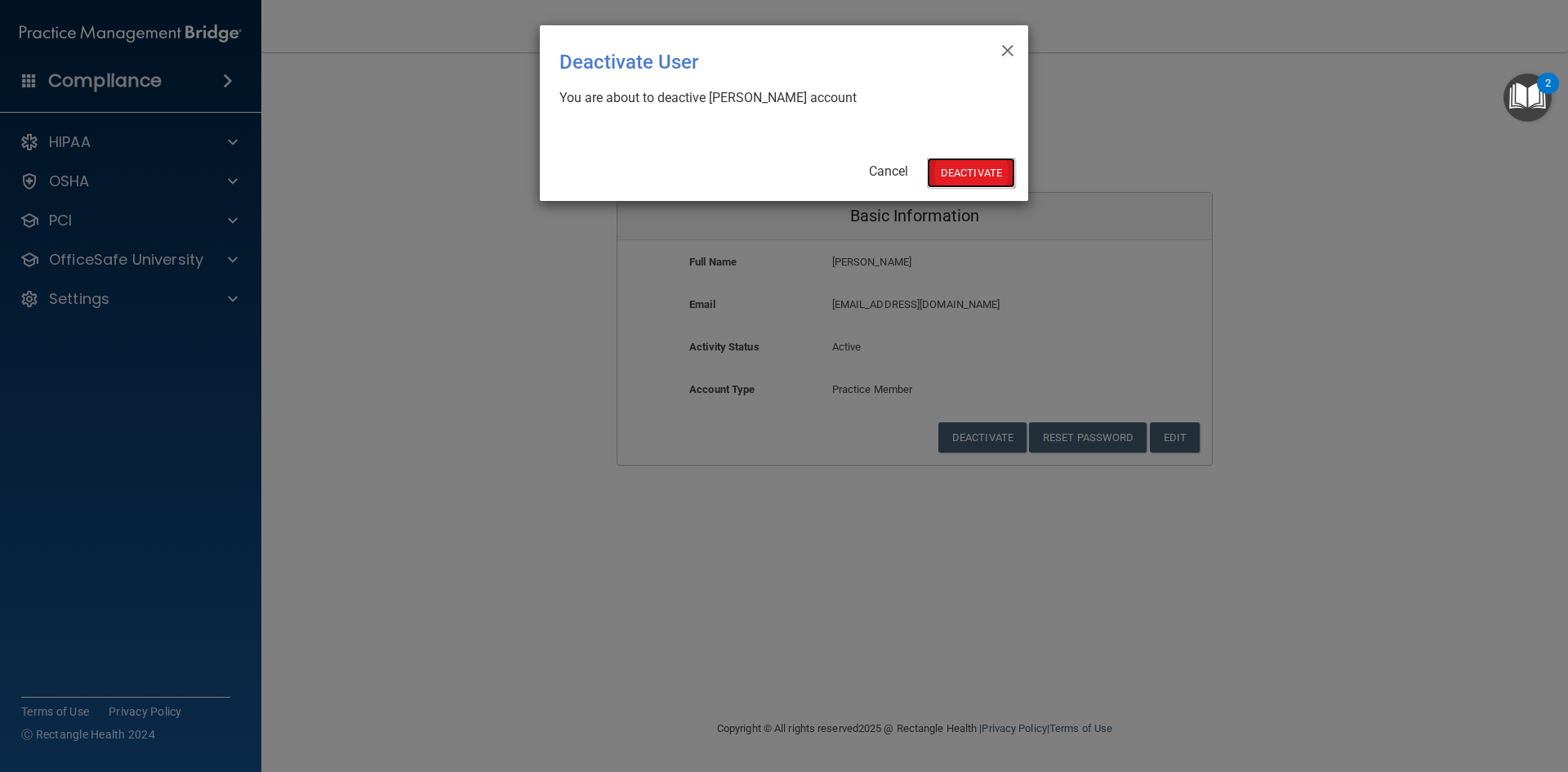
click at [974, 163] on button "Deactivate" at bounding box center [971, 172] width 88 height 30
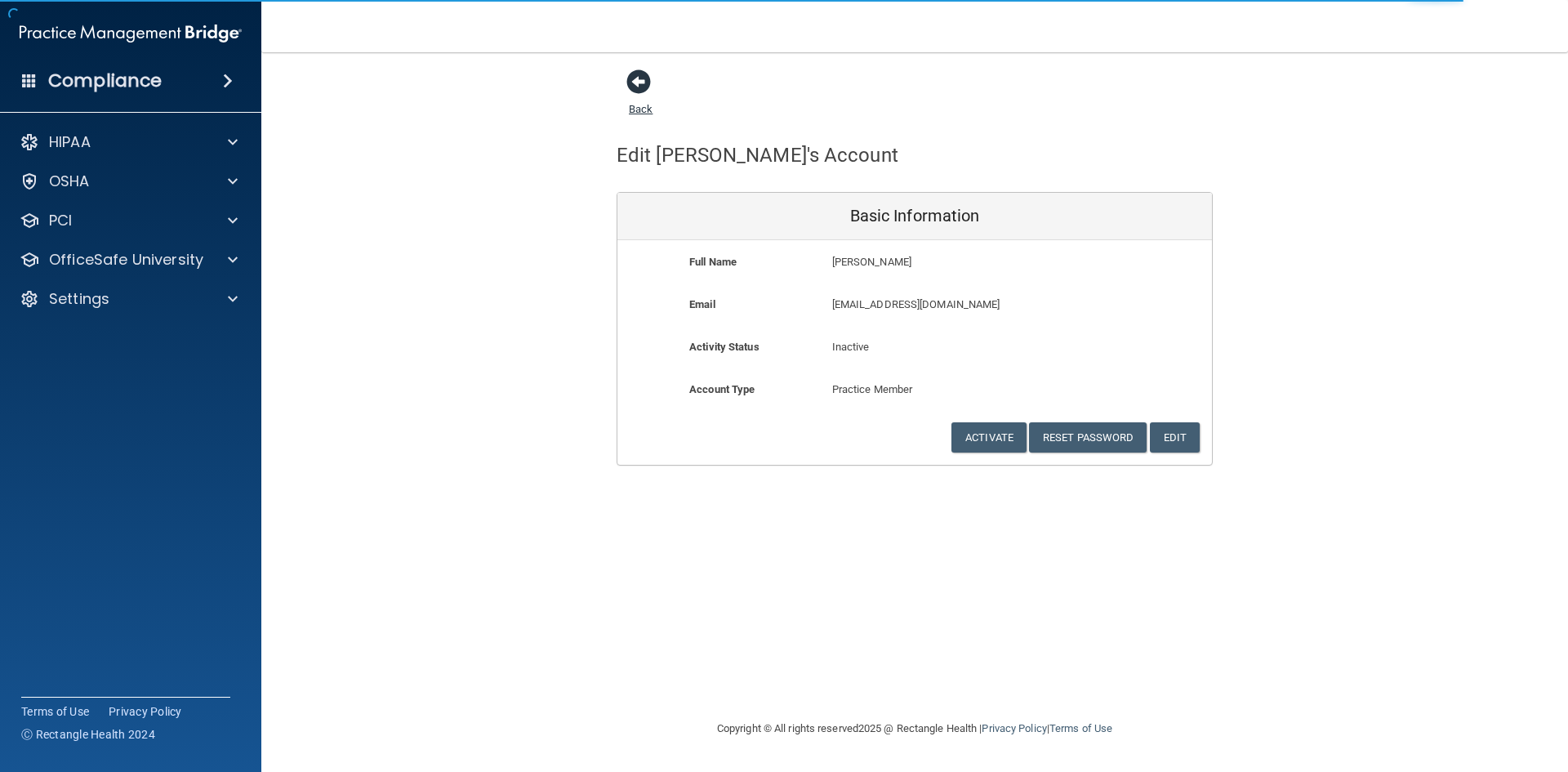
click at [633, 88] on span at bounding box center [638, 81] width 24 height 24
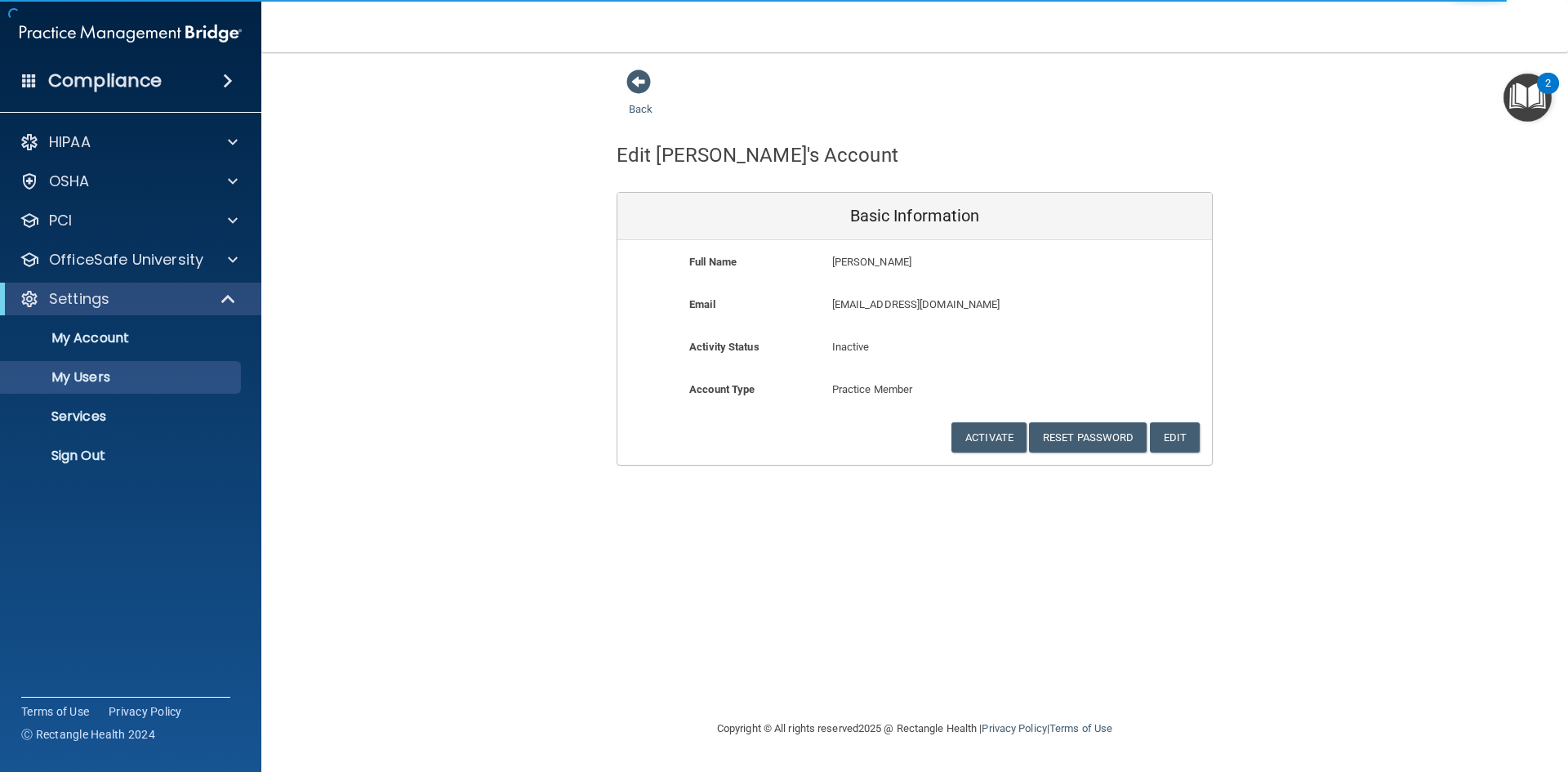
select select "20"
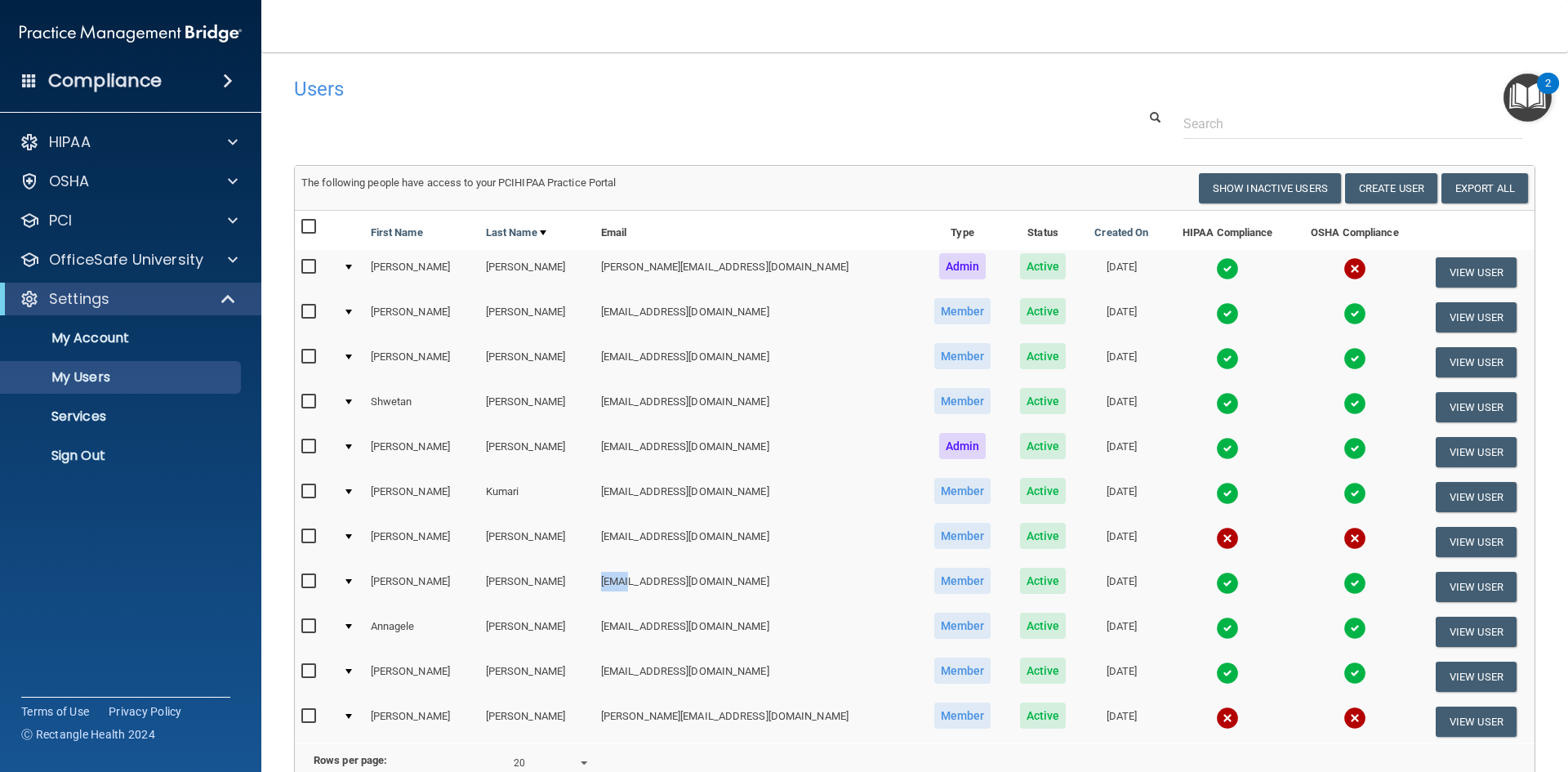
drag, startPoint x: 616, startPoint y: 576, endPoint x: 701, endPoint y: 579, distance: 85.1
click at [637, 576] on td "lizzbeth2091@gmail.com" at bounding box center [757, 587] width 324 height 45
click at [1475, 585] on button "View User" at bounding box center [1476, 586] width 81 height 30
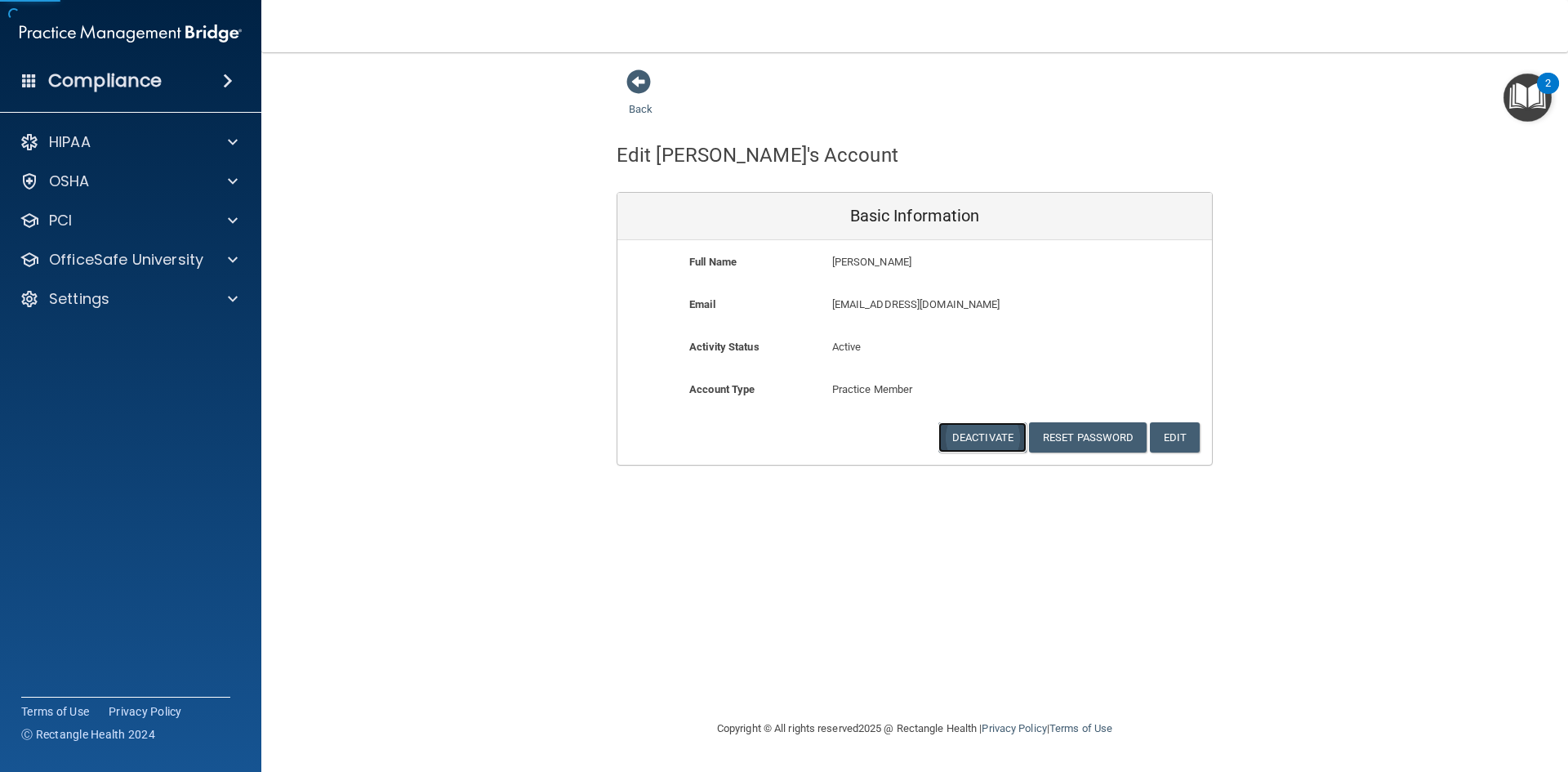
click at [967, 439] on button "Deactivate" at bounding box center [982, 436] width 88 height 30
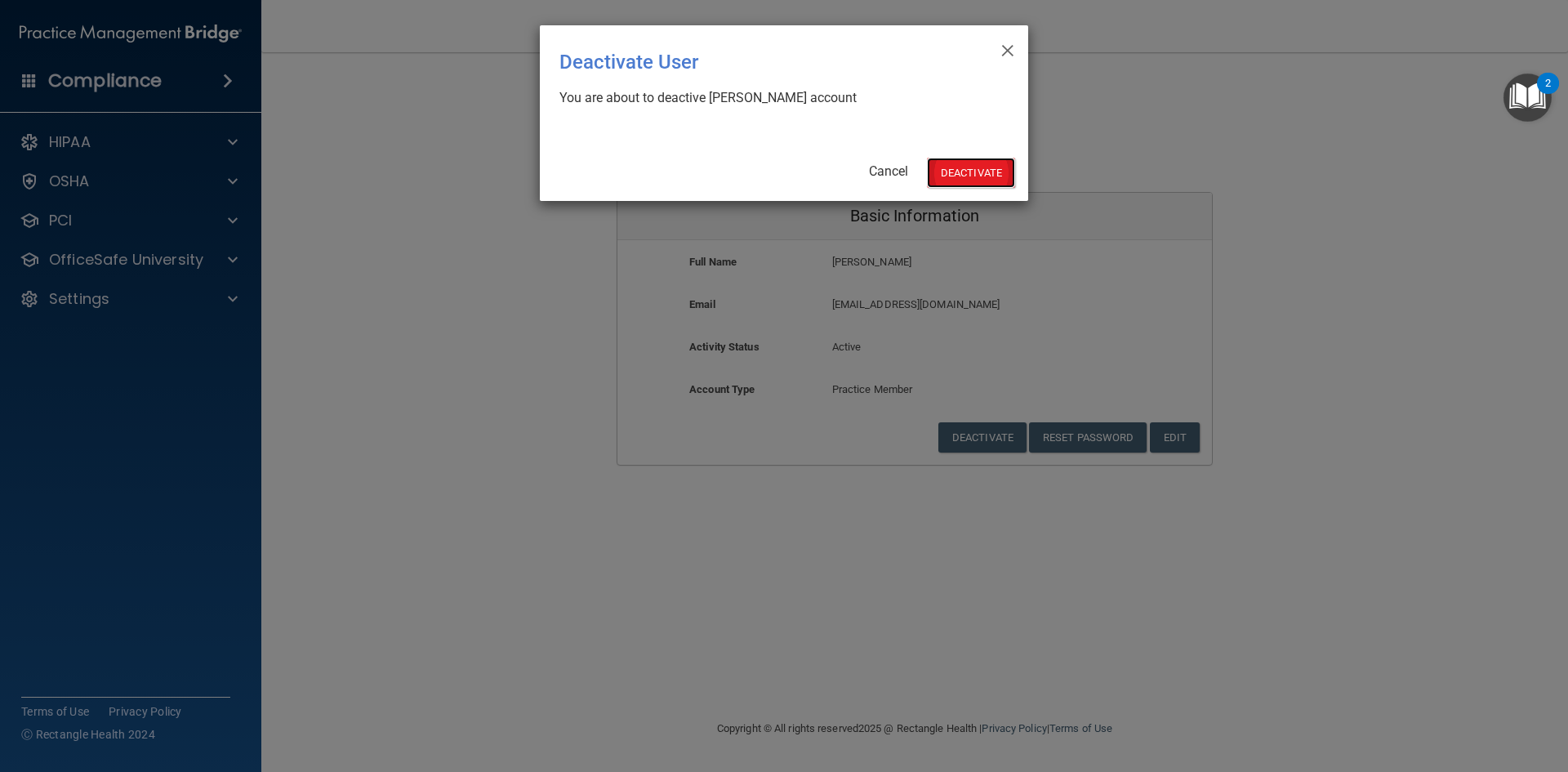
click at [989, 168] on button "Deactivate" at bounding box center [971, 172] width 88 height 30
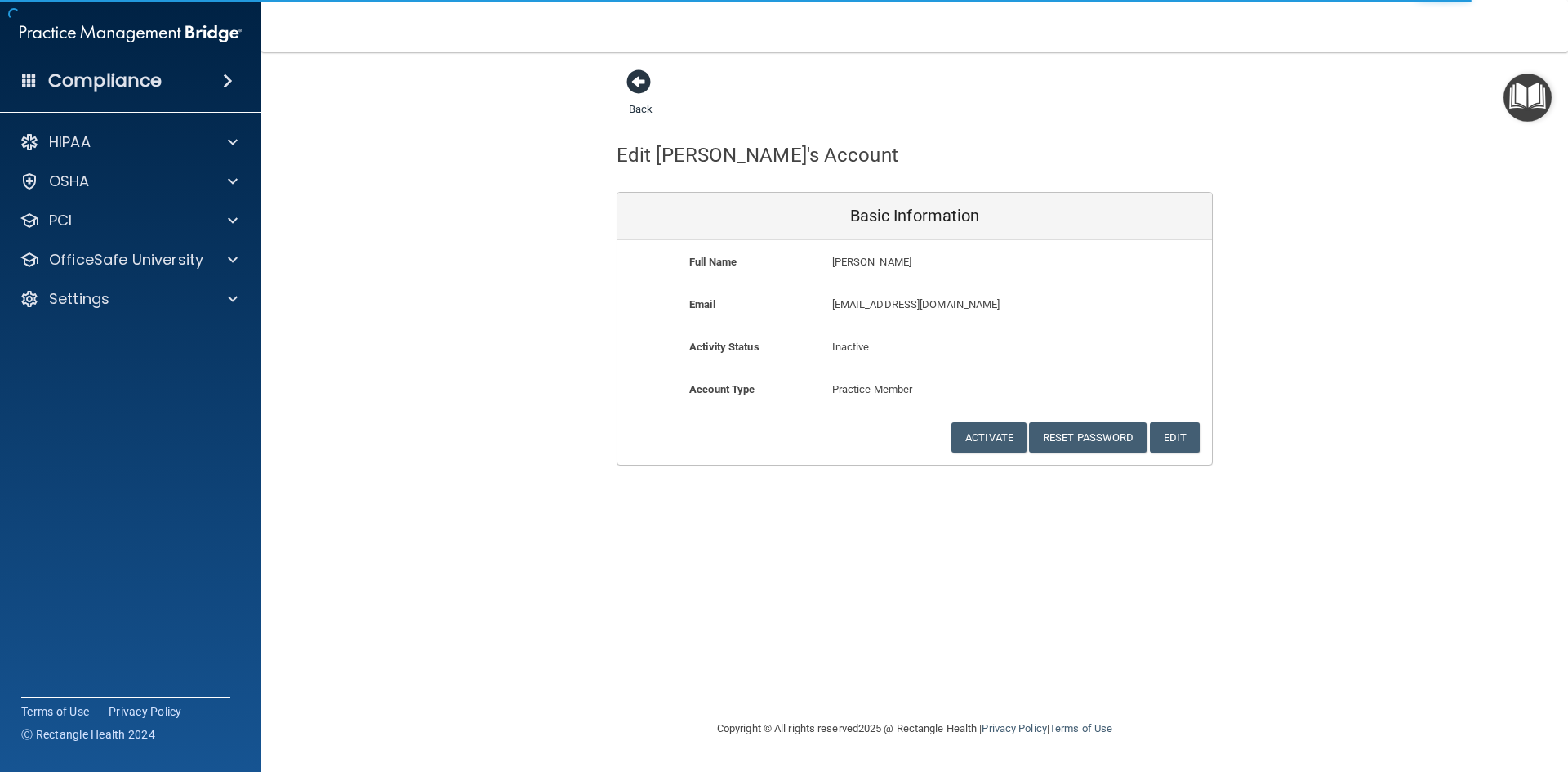
click at [643, 90] on span at bounding box center [638, 81] width 24 height 24
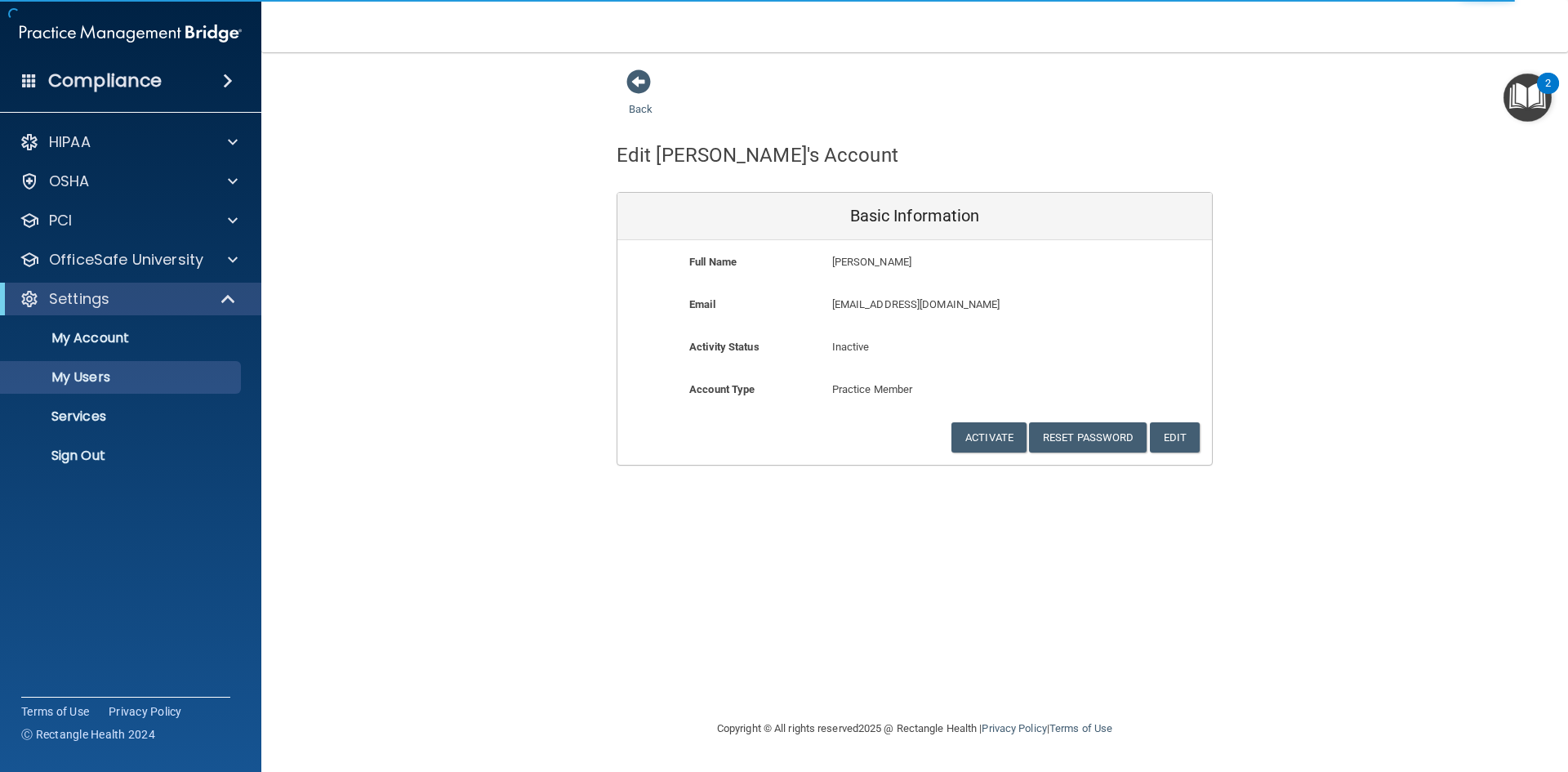
select select "20"
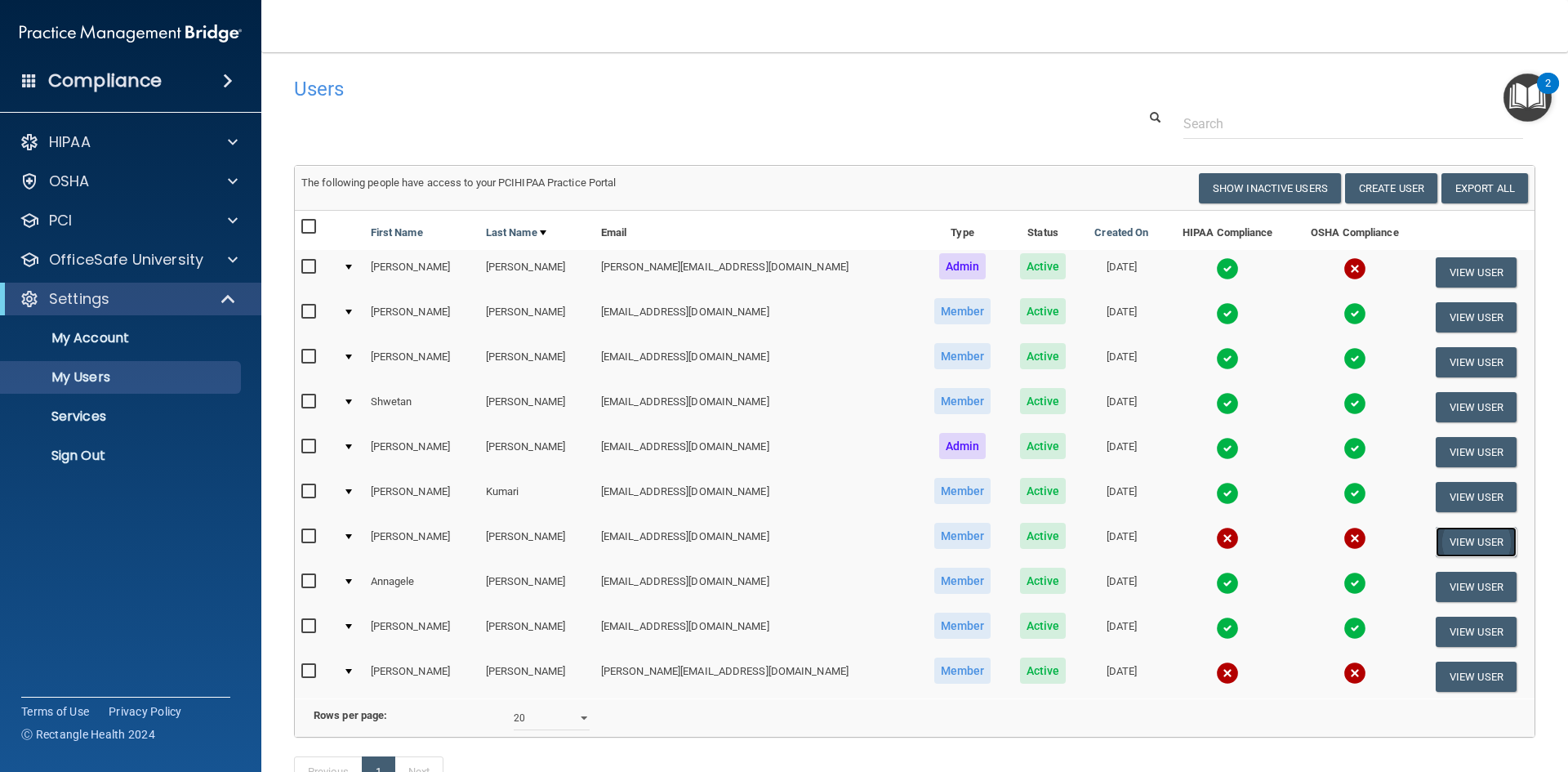
click at [1453, 549] on button "View User" at bounding box center [1476, 541] width 81 height 30
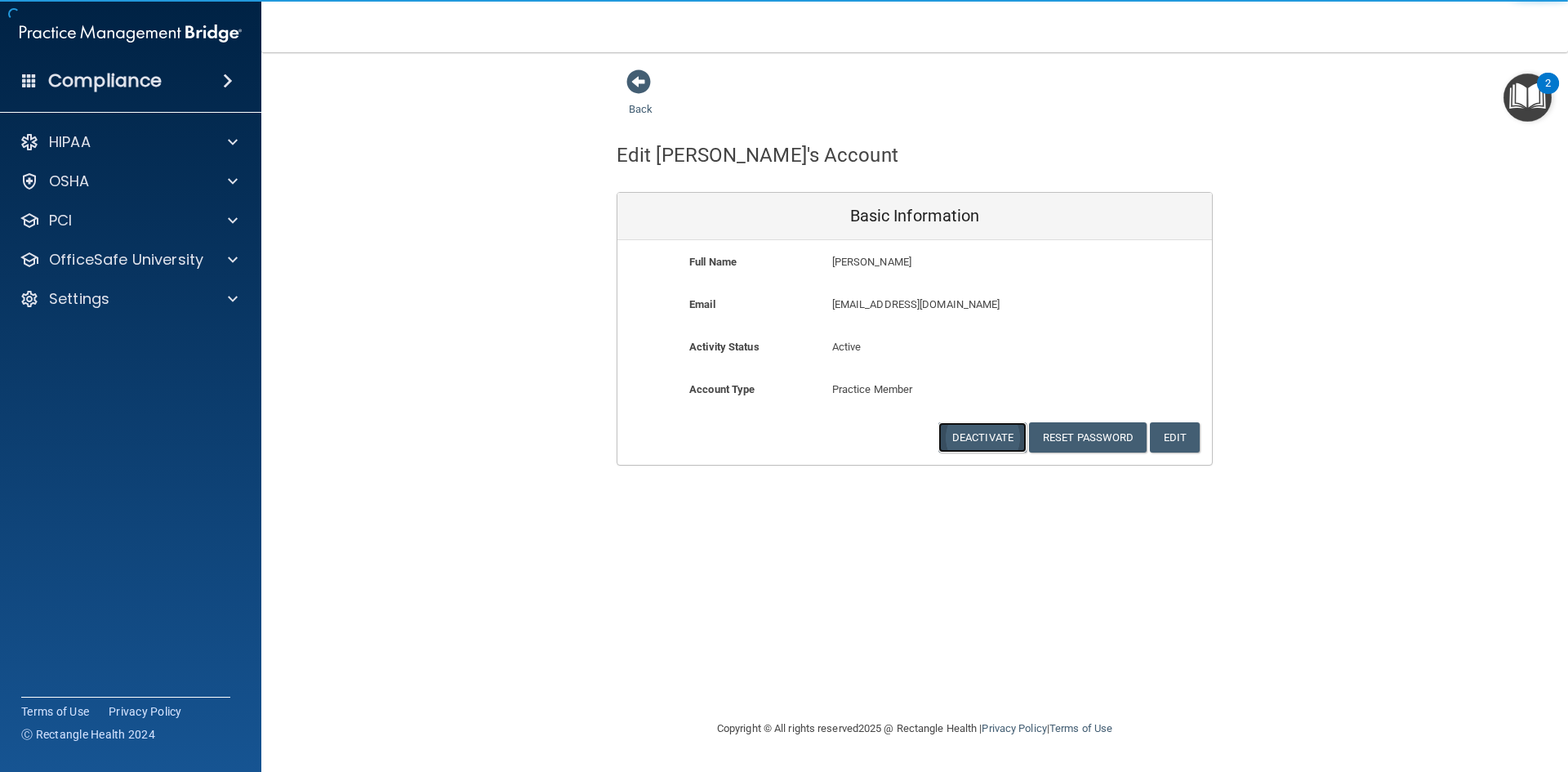
click at [973, 433] on button "Deactivate" at bounding box center [982, 436] width 88 height 30
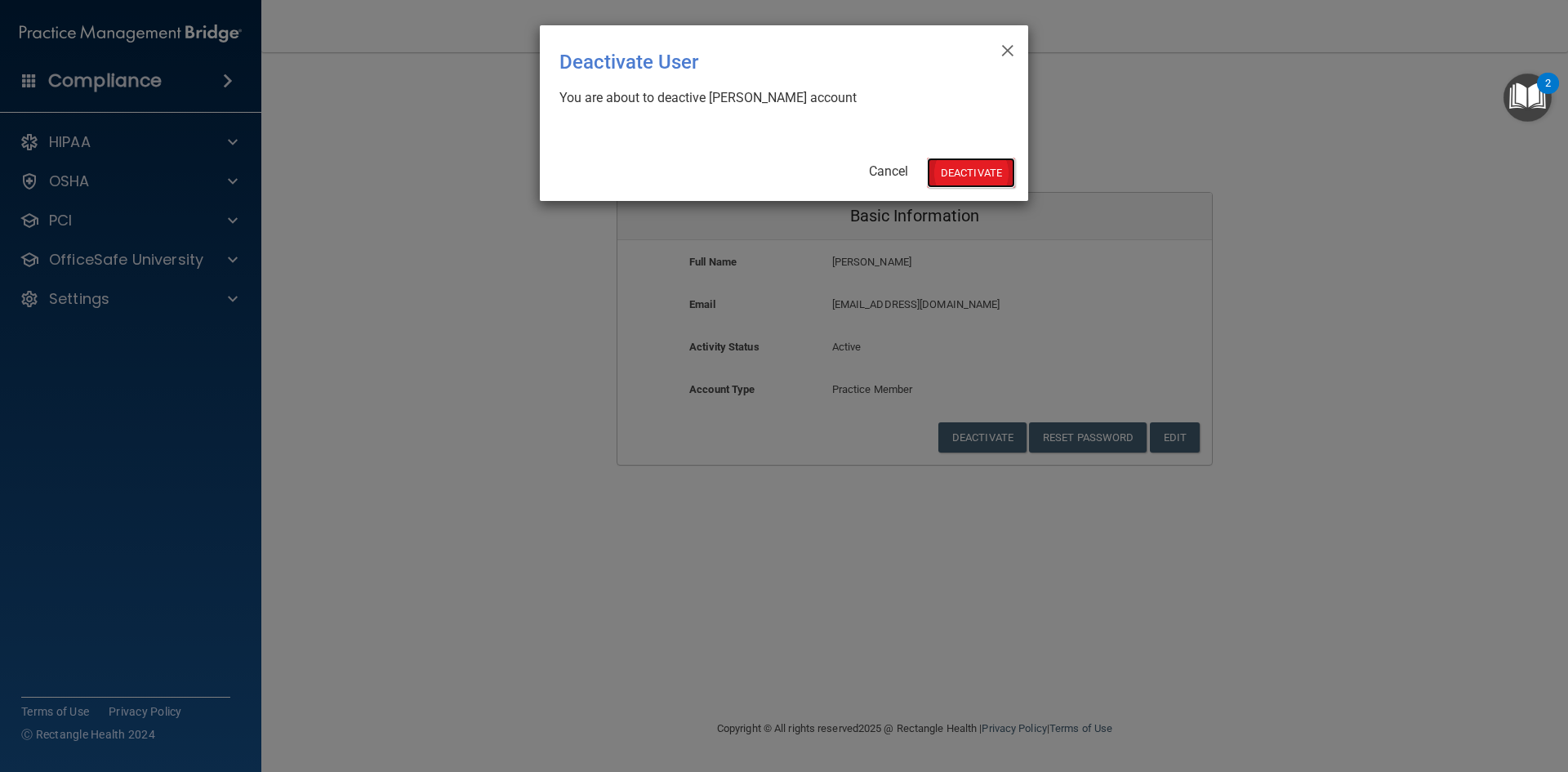
click at [1006, 171] on button "Deactivate" at bounding box center [971, 172] width 88 height 30
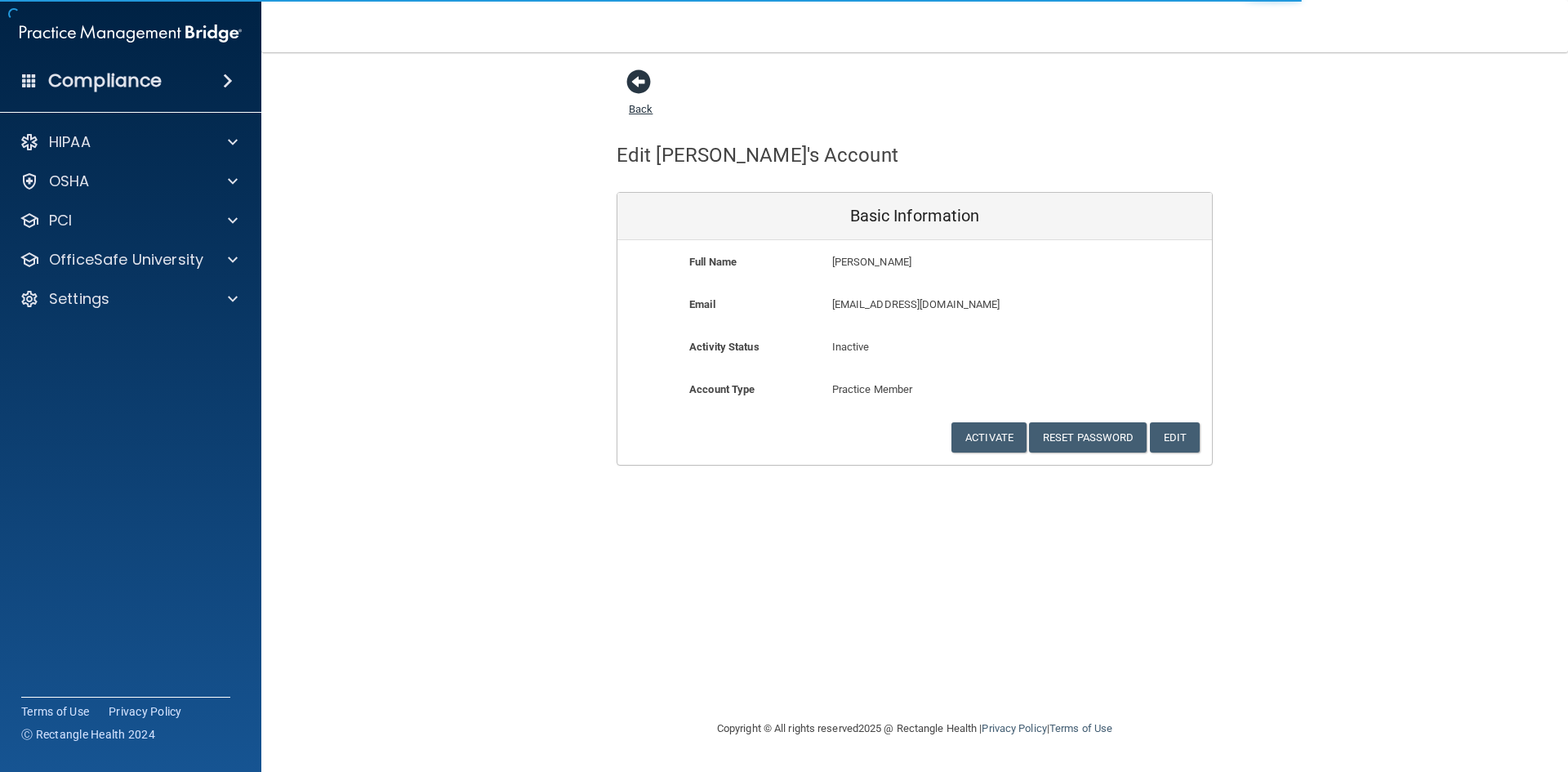
click at [636, 89] on span at bounding box center [638, 81] width 24 height 24
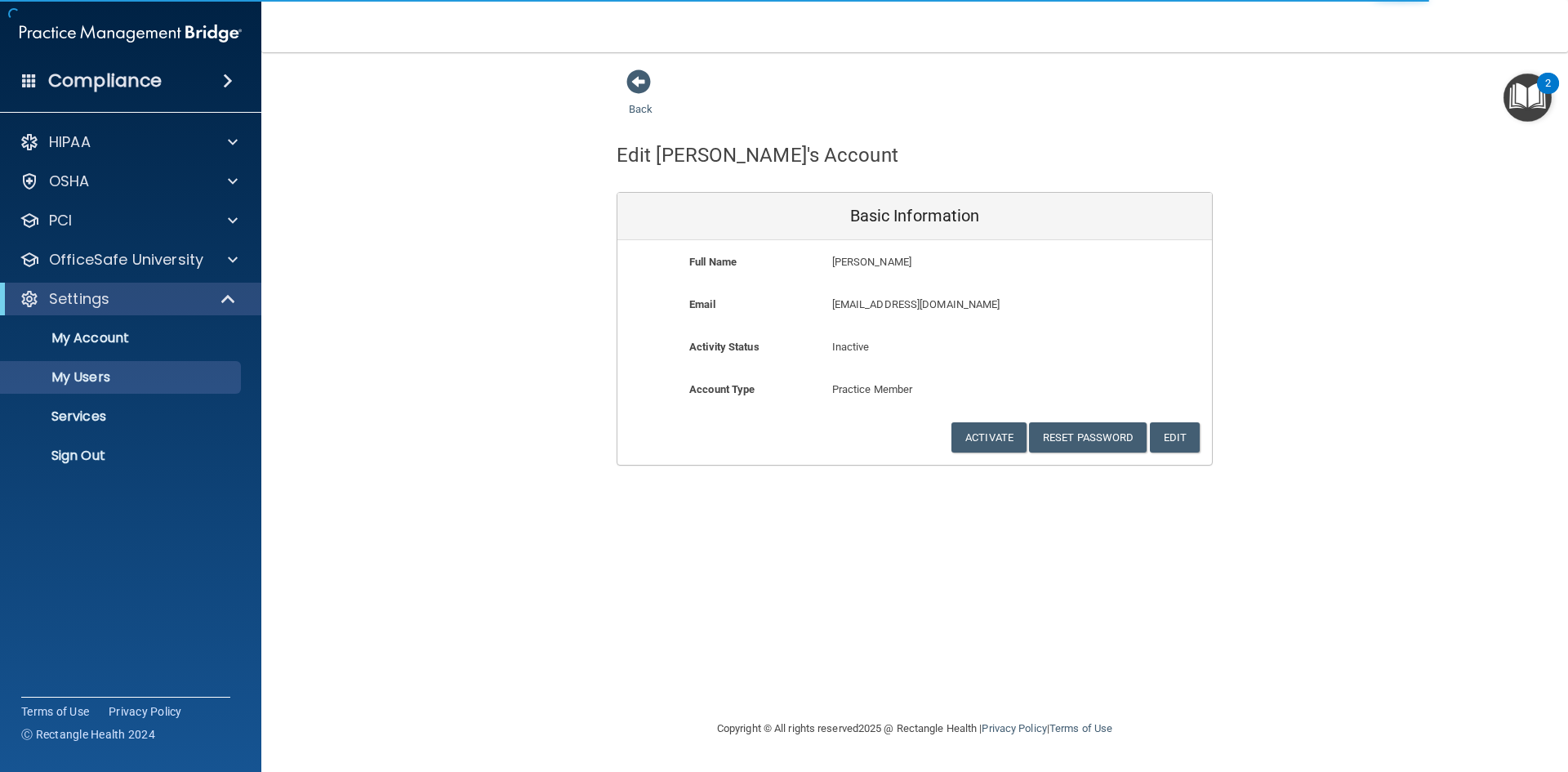
select select "20"
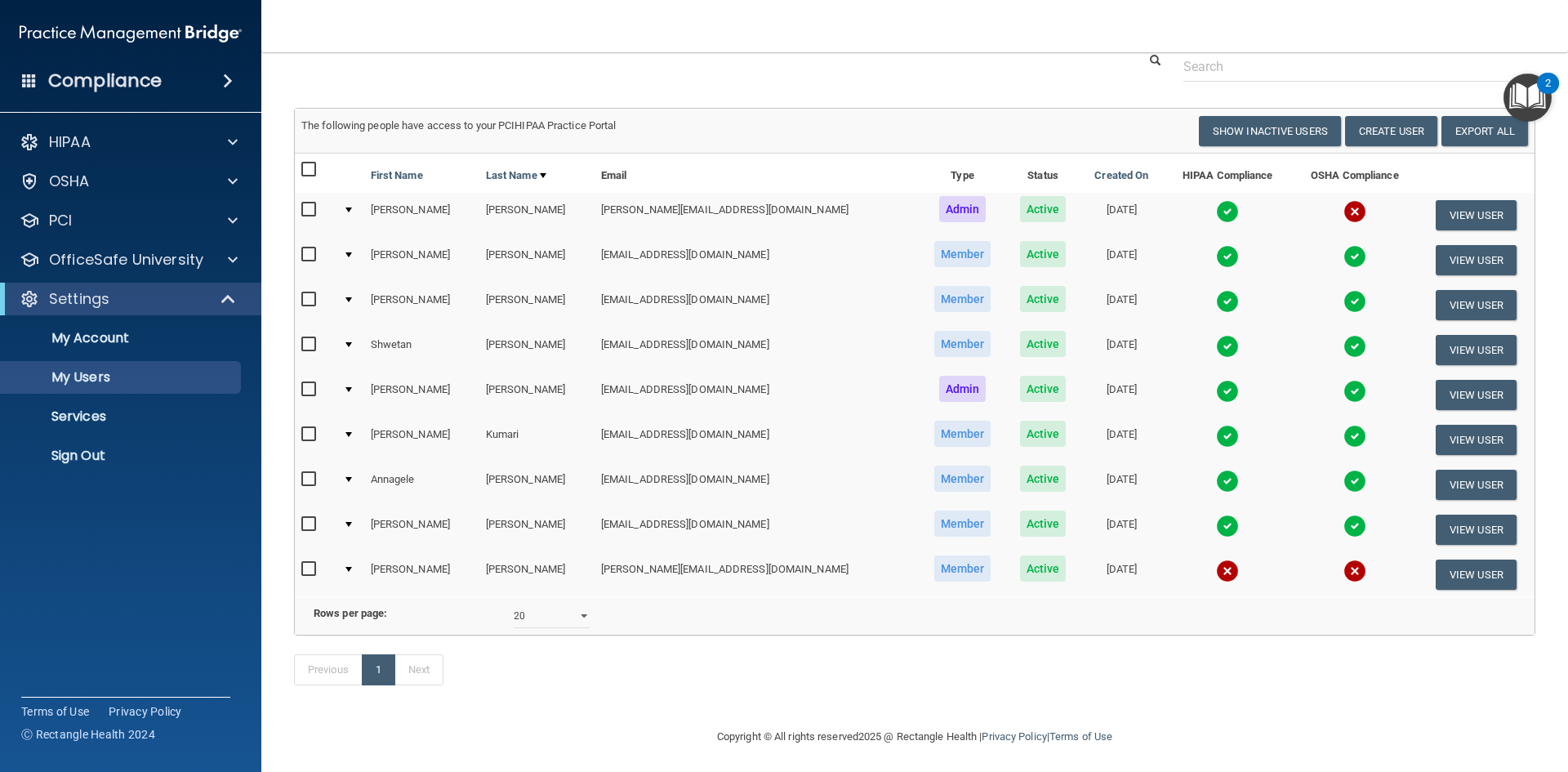
scroll to position [85, 0]
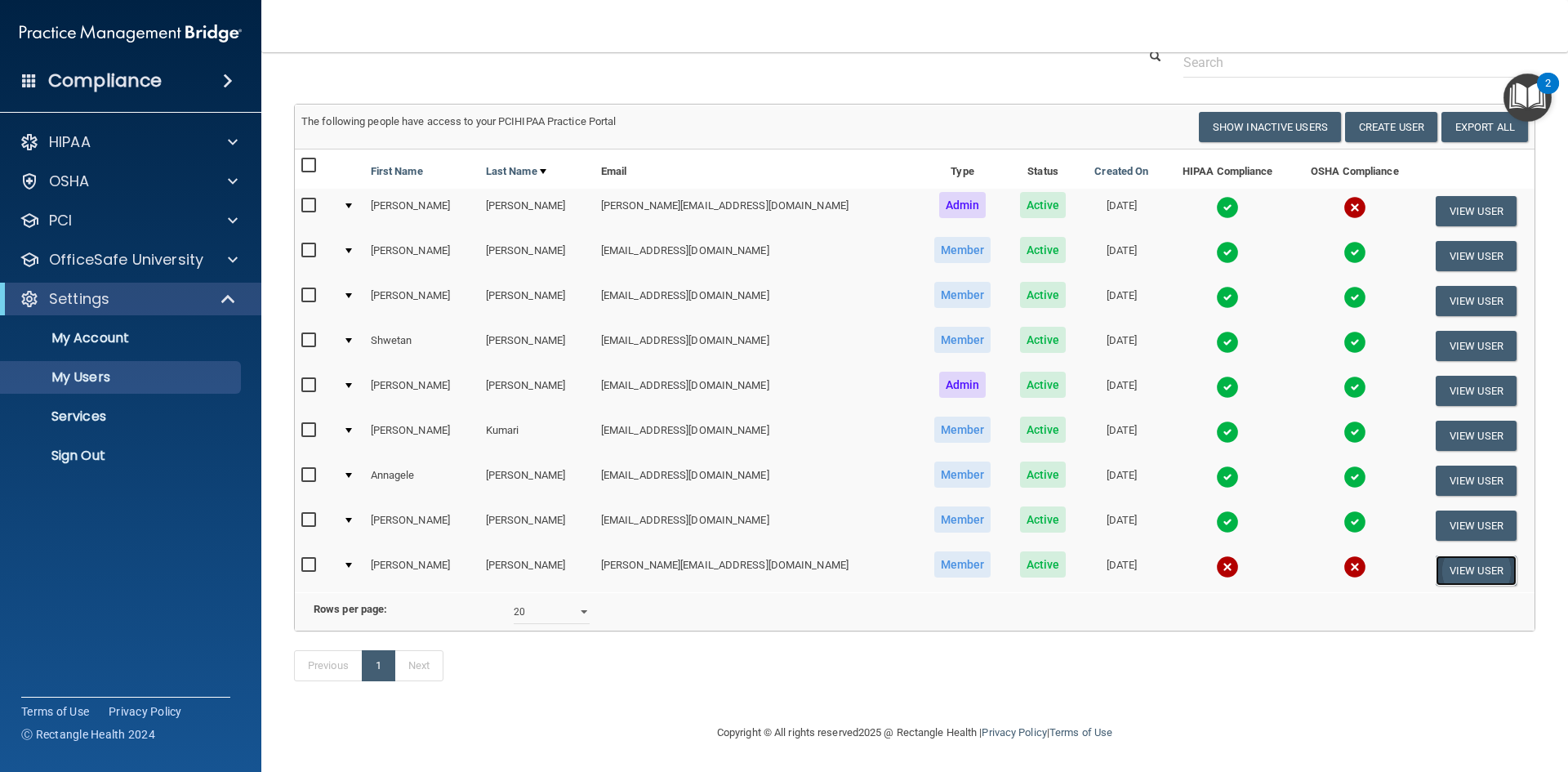
click at [1446, 555] on button "View User" at bounding box center [1476, 569] width 81 height 30
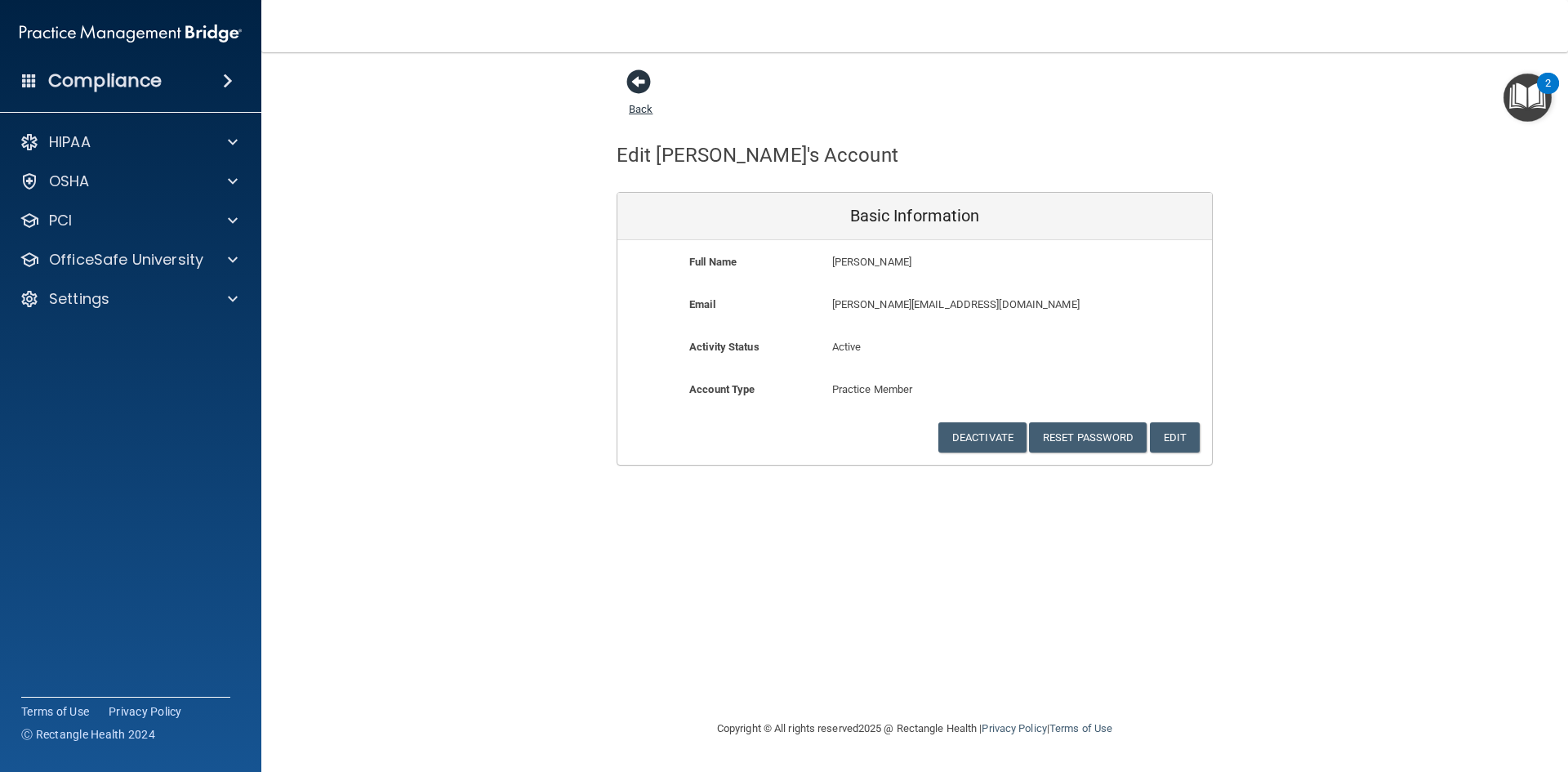
click at [643, 82] on span at bounding box center [638, 81] width 24 height 24
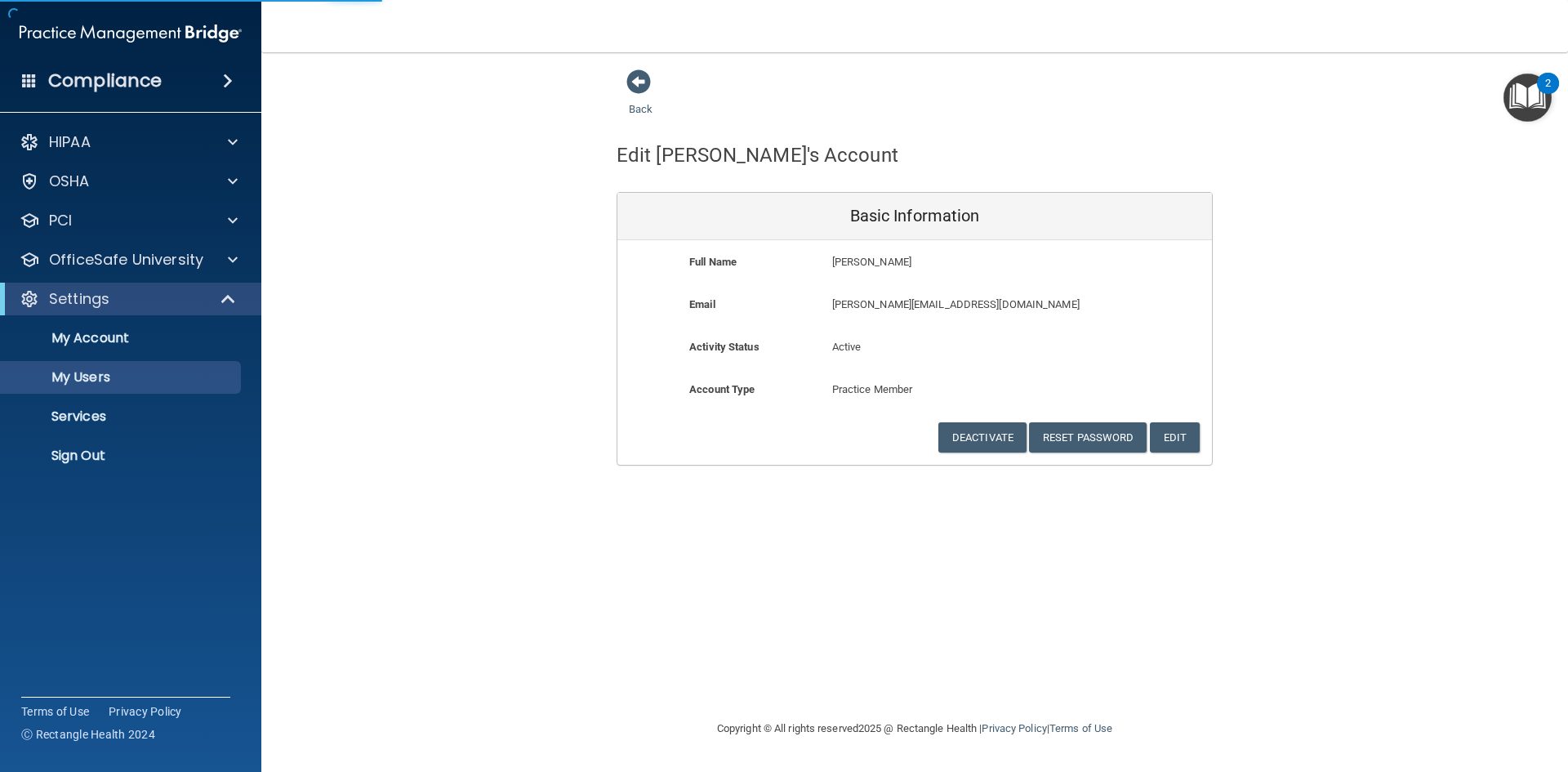
select select "20"
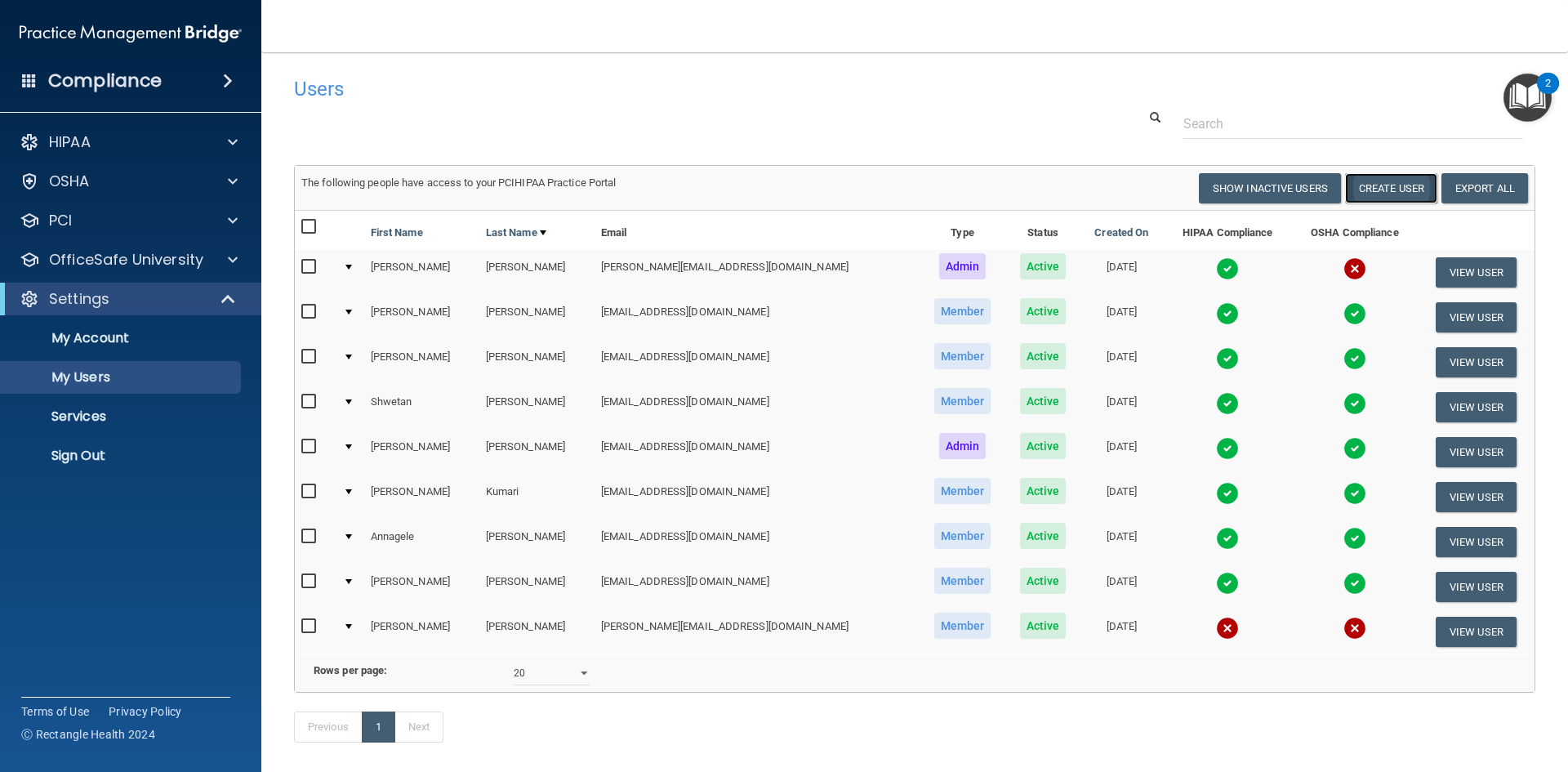
click at [1401, 188] on button "Create User" at bounding box center [1391, 187] width 92 height 30
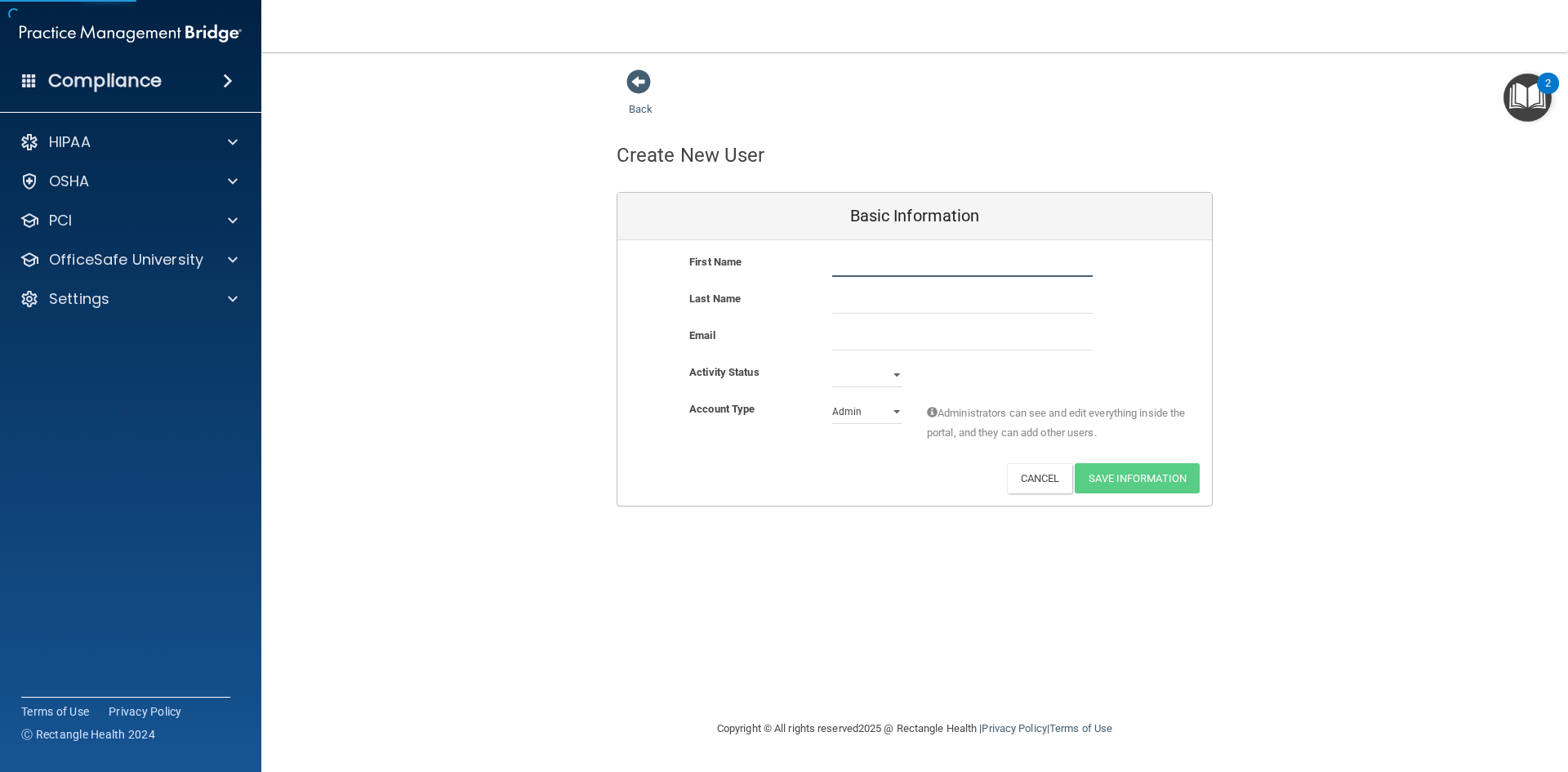
click at [909, 274] on input "text" at bounding box center [963, 264] width 261 height 24
type input "Augusta"
type input "Aggrey"
click at [886, 330] on input "email" at bounding box center [963, 338] width 261 height 24
click at [866, 333] on input "email" at bounding box center [963, 338] width 261 height 24
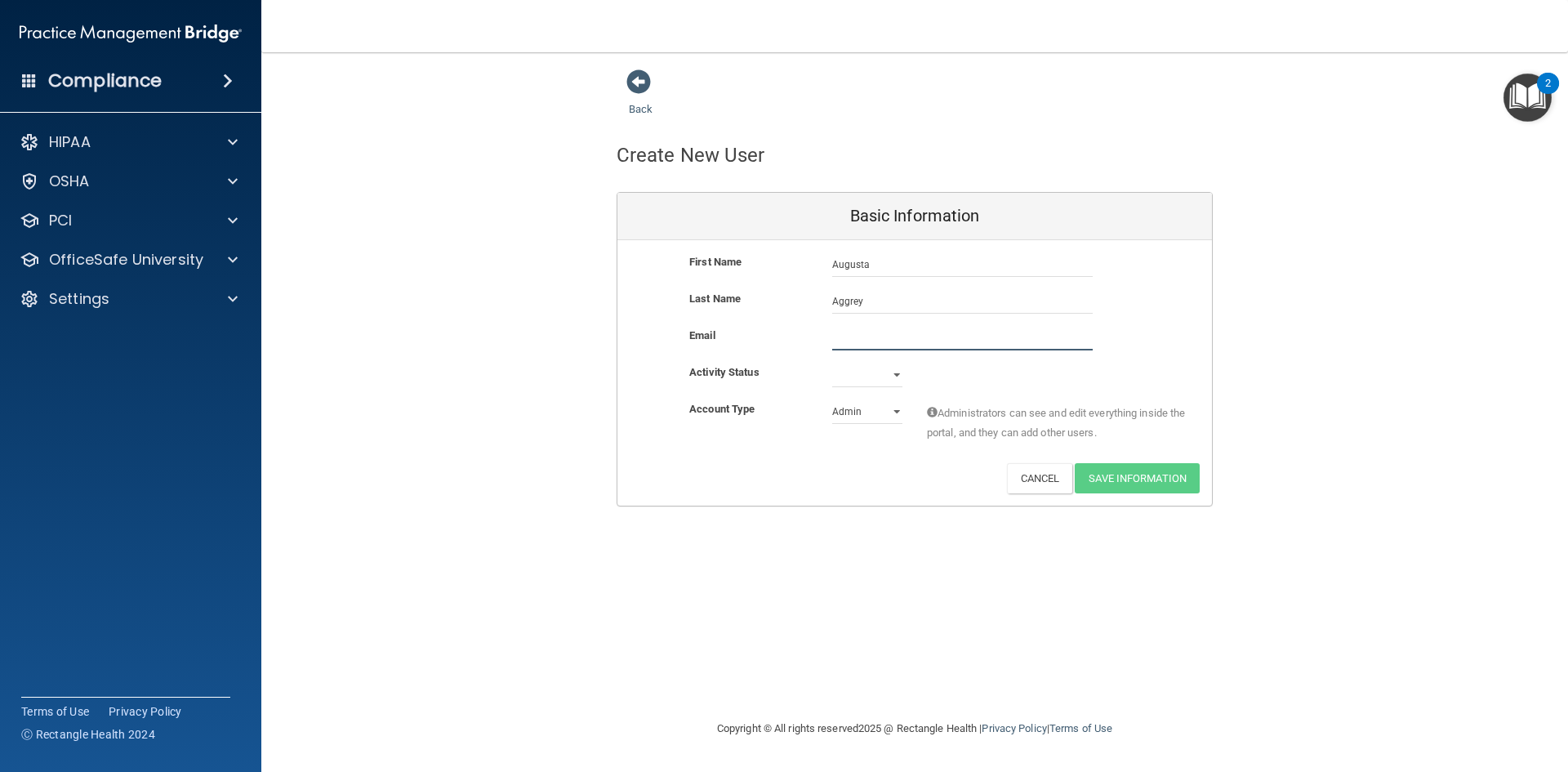
paste input "[EMAIL_ADDRESS][DOMAIN_NAME]"
type input "[EMAIL_ADDRESS][DOMAIN_NAME]"
click at [851, 384] on select "Active Inactive" at bounding box center [867, 374] width 70 height 24
select select "active"
click at [833, 363] on select "Active Inactive" at bounding box center [867, 374] width 70 height 24
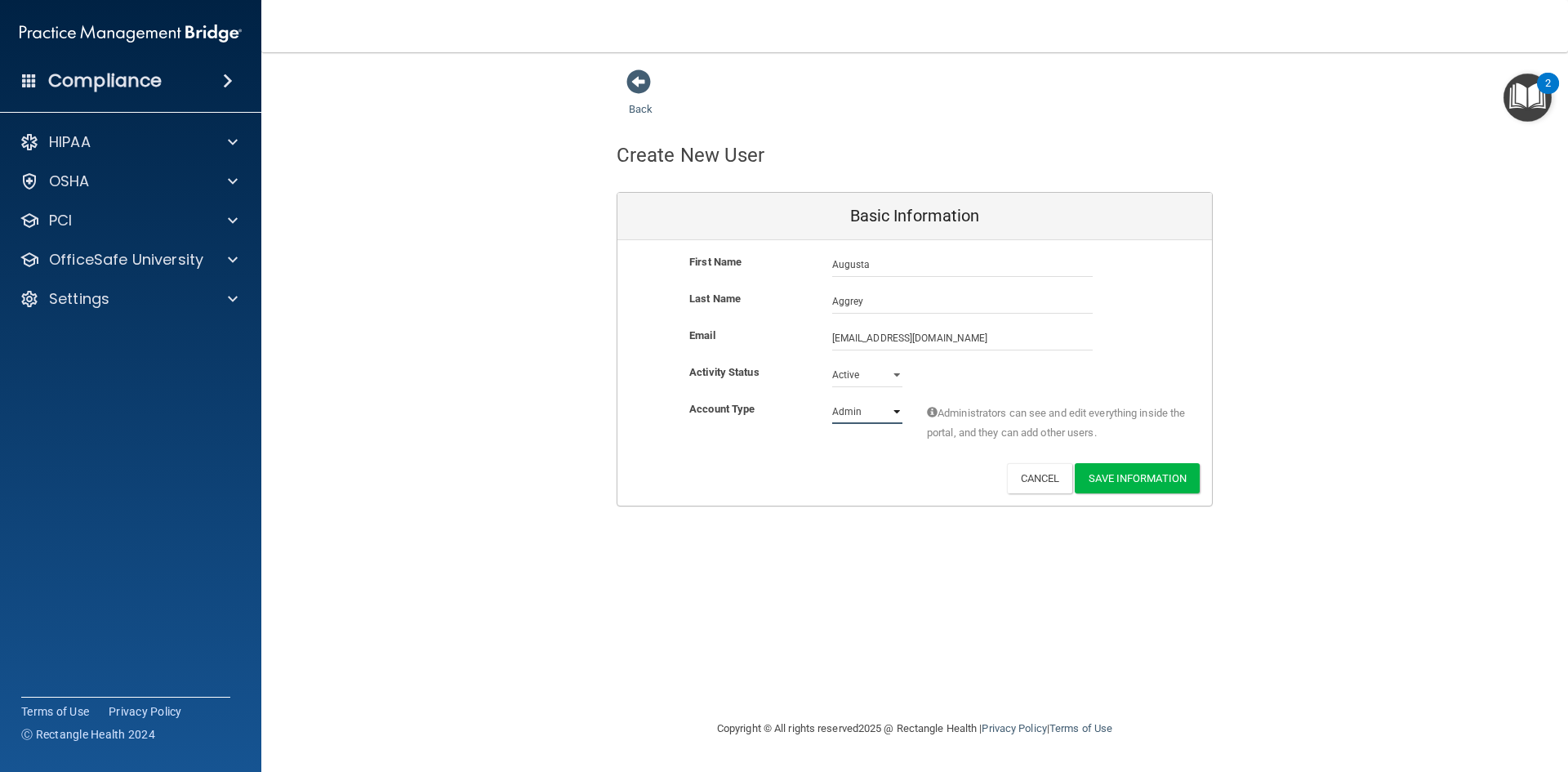
click at [870, 410] on select "Admin Member" at bounding box center [867, 411] width 70 height 24
select select "practice_member"
click at [833, 400] on select "Admin Member" at bounding box center [867, 411] width 70 height 24
click at [1152, 473] on button "Save Information" at bounding box center [1137, 477] width 125 height 30
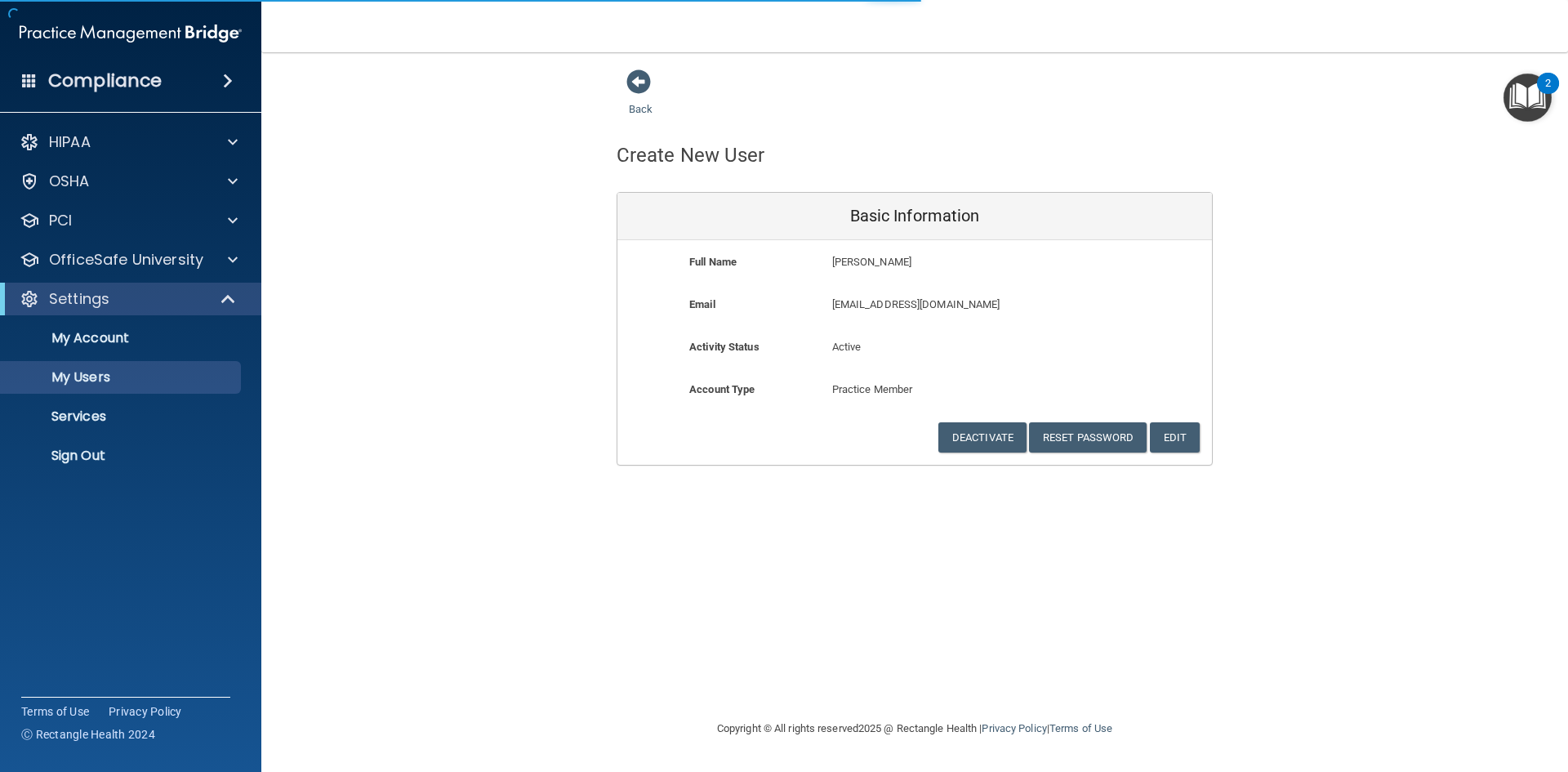
select select "20"
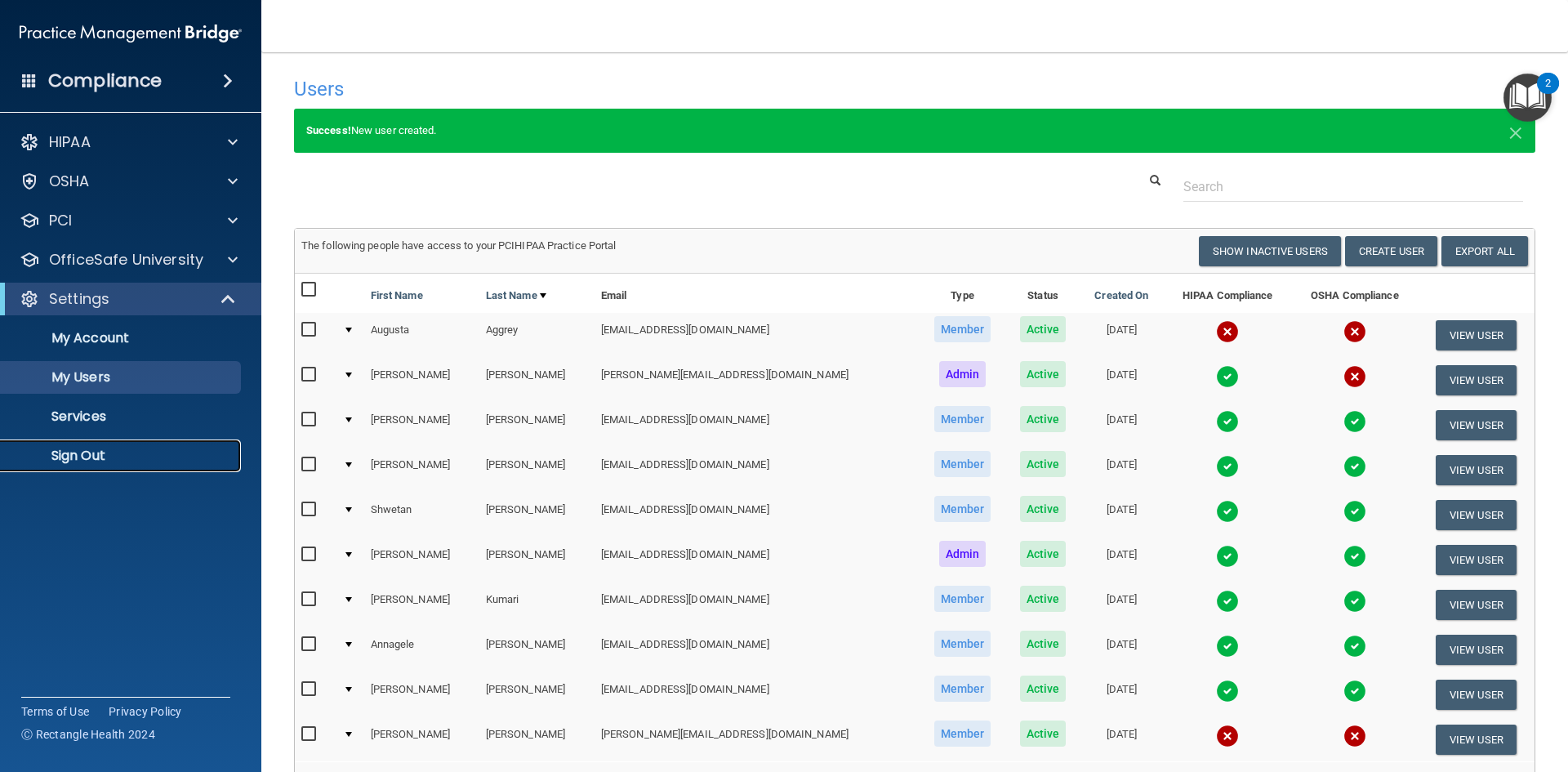
click at [54, 450] on p "Sign Out" at bounding box center [122, 455] width 223 height 16
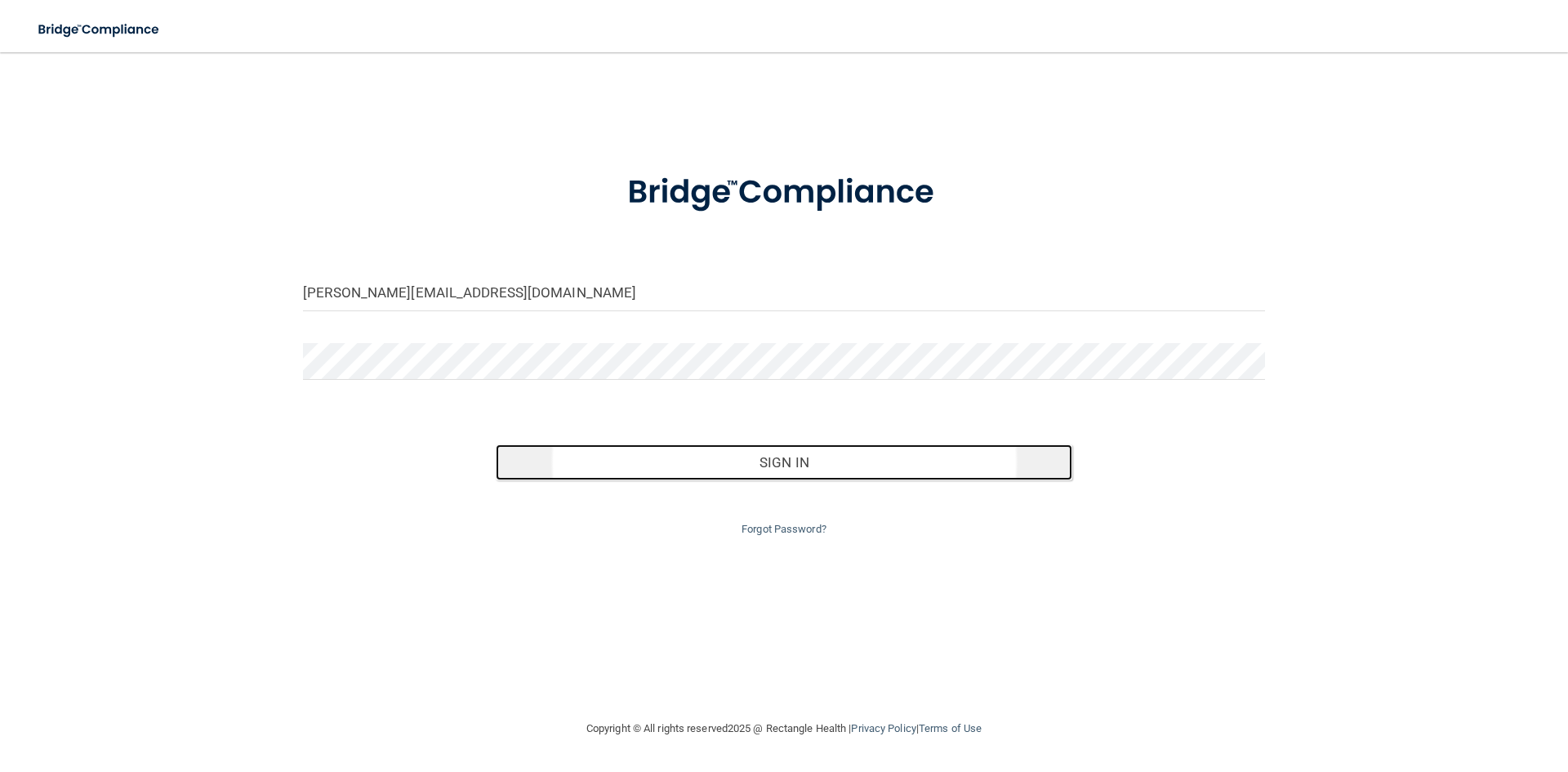
click at [773, 473] on button "Sign In" at bounding box center [784, 462] width 577 height 36
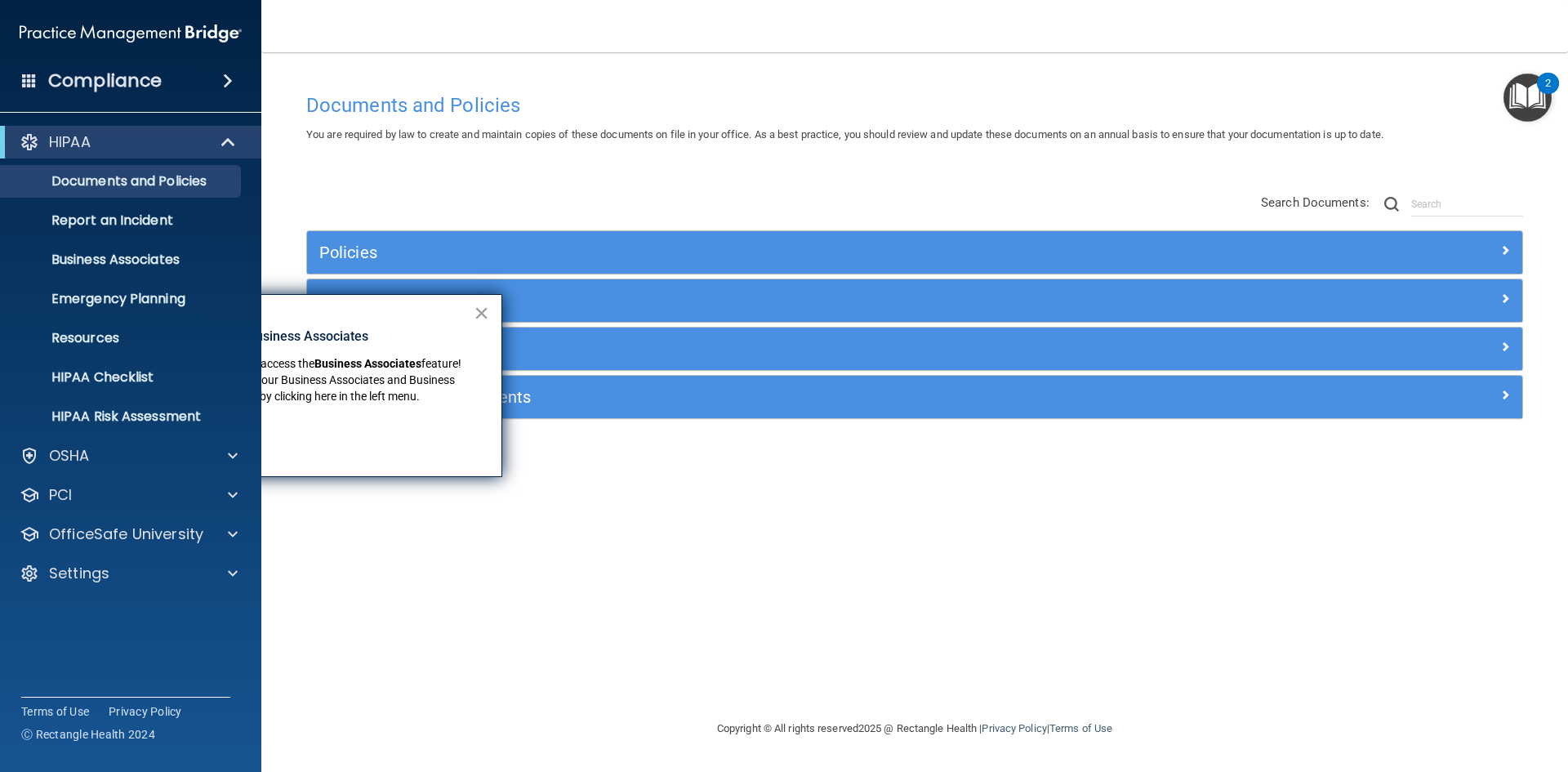
click at [177, 124] on div "HIPAA Documents and Policies Report an Incident Business Associates Emergency P…" at bounding box center [131, 361] width 262 height 483
click at [180, 132] on div "HIPAA" at bounding box center [109, 142] width 202 height 19
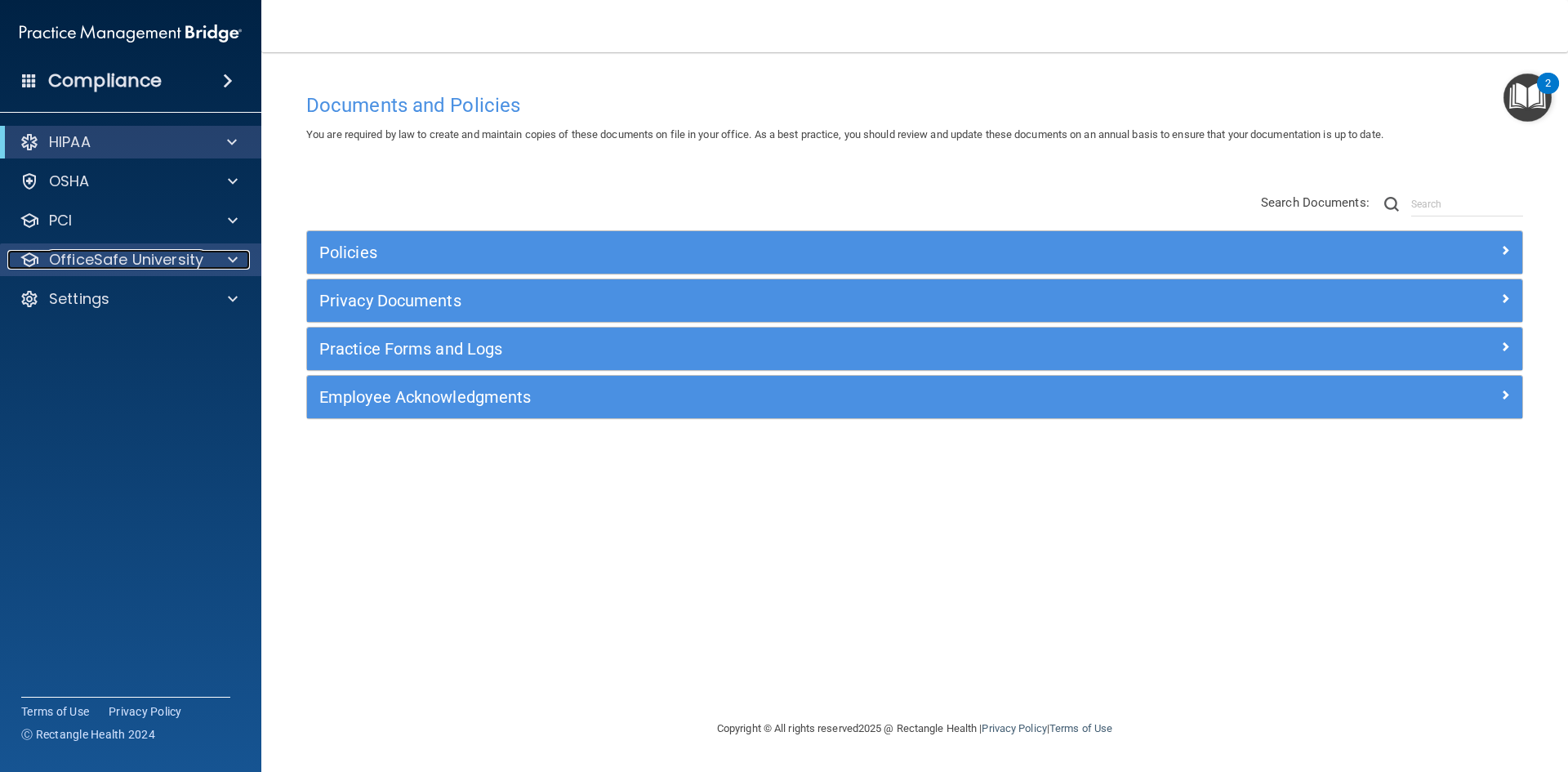
click at [184, 261] on p "OfficeSafe University" at bounding box center [126, 260] width 154 height 19
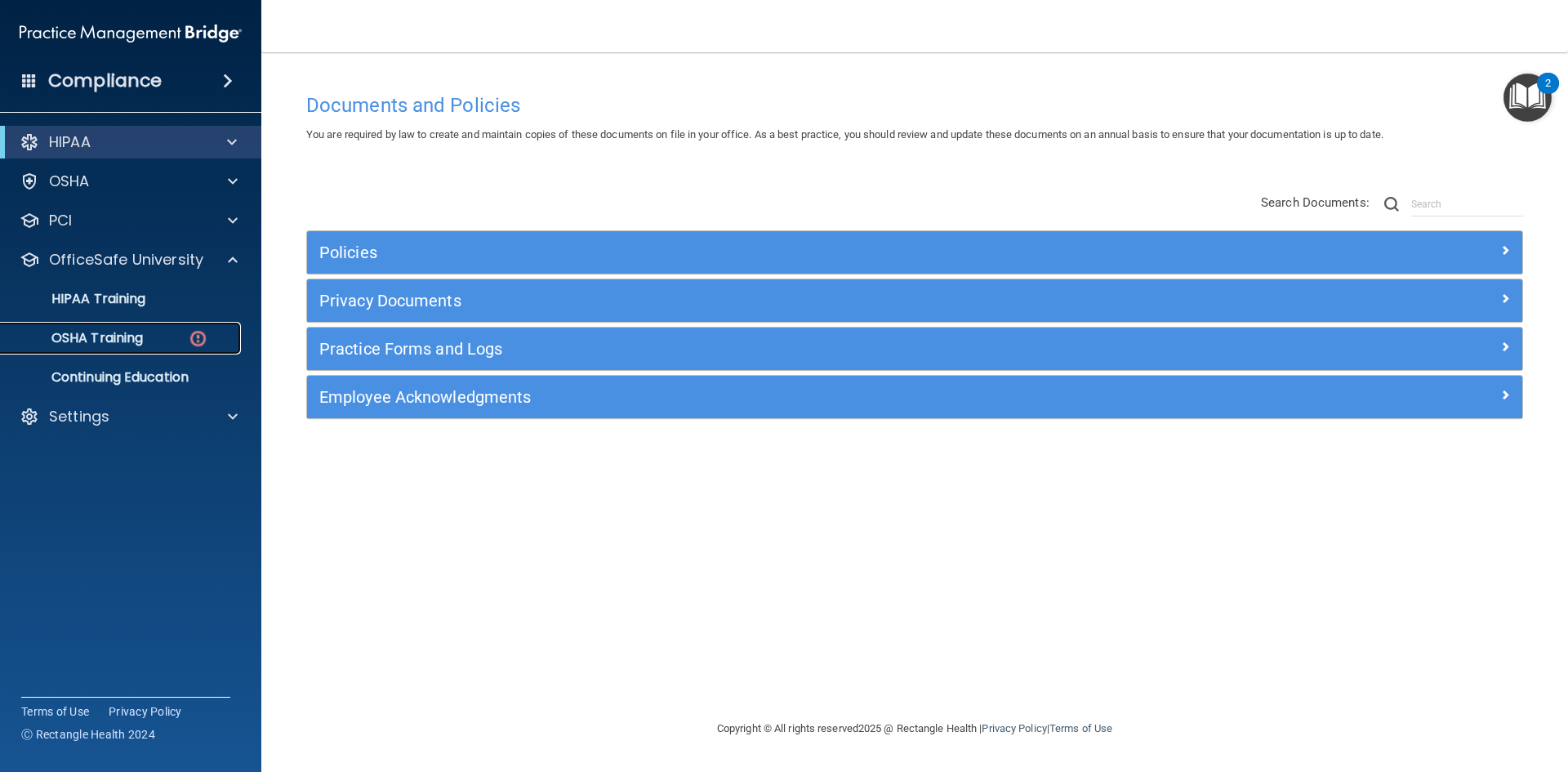
click at [116, 338] on p "OSHA Training" at bounding box center [77, 338] width 132 height 16
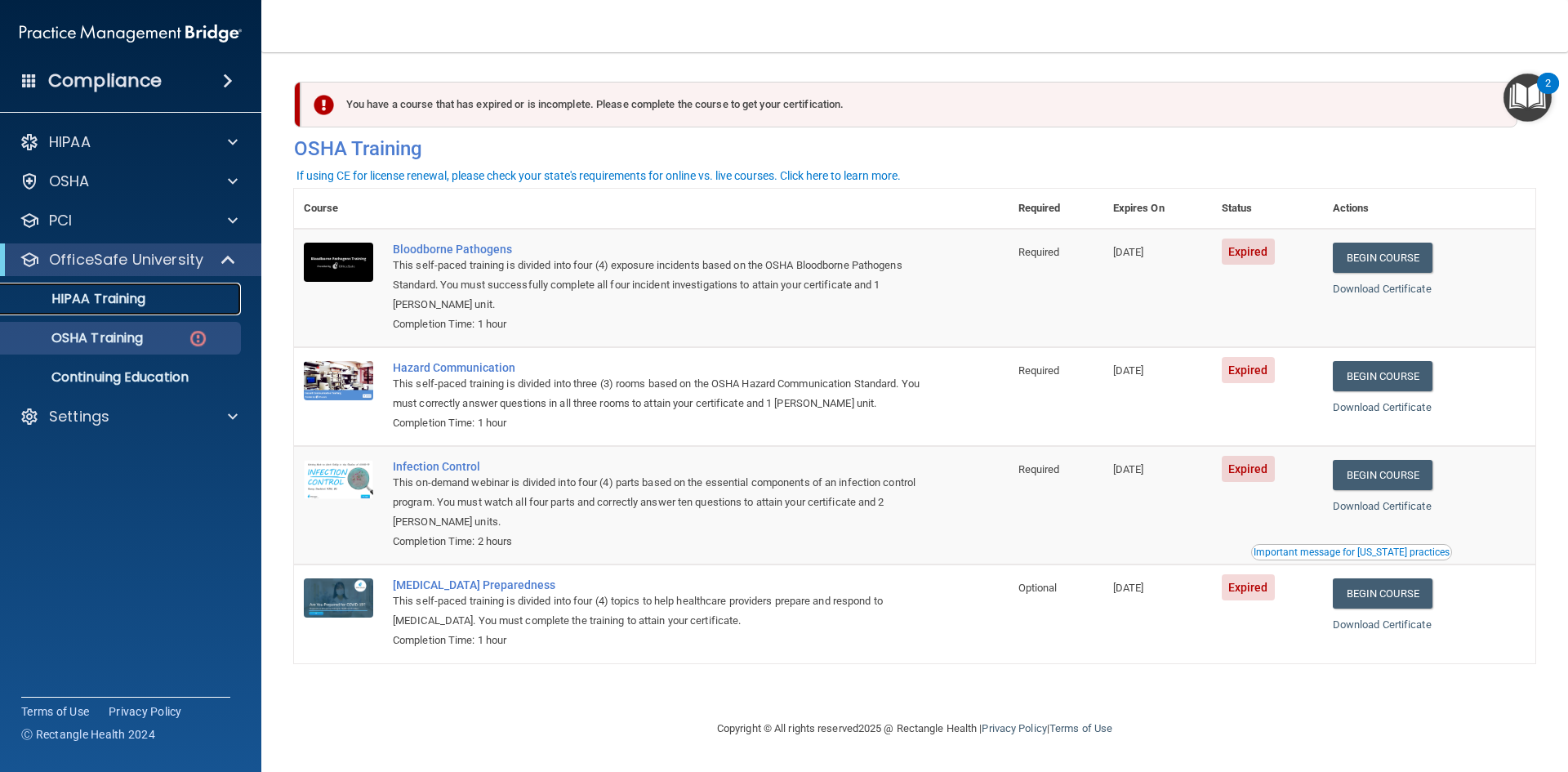
click at [140, 292] on p "HIPAA Training" at bounding box center [78, 299] width 135 height 16
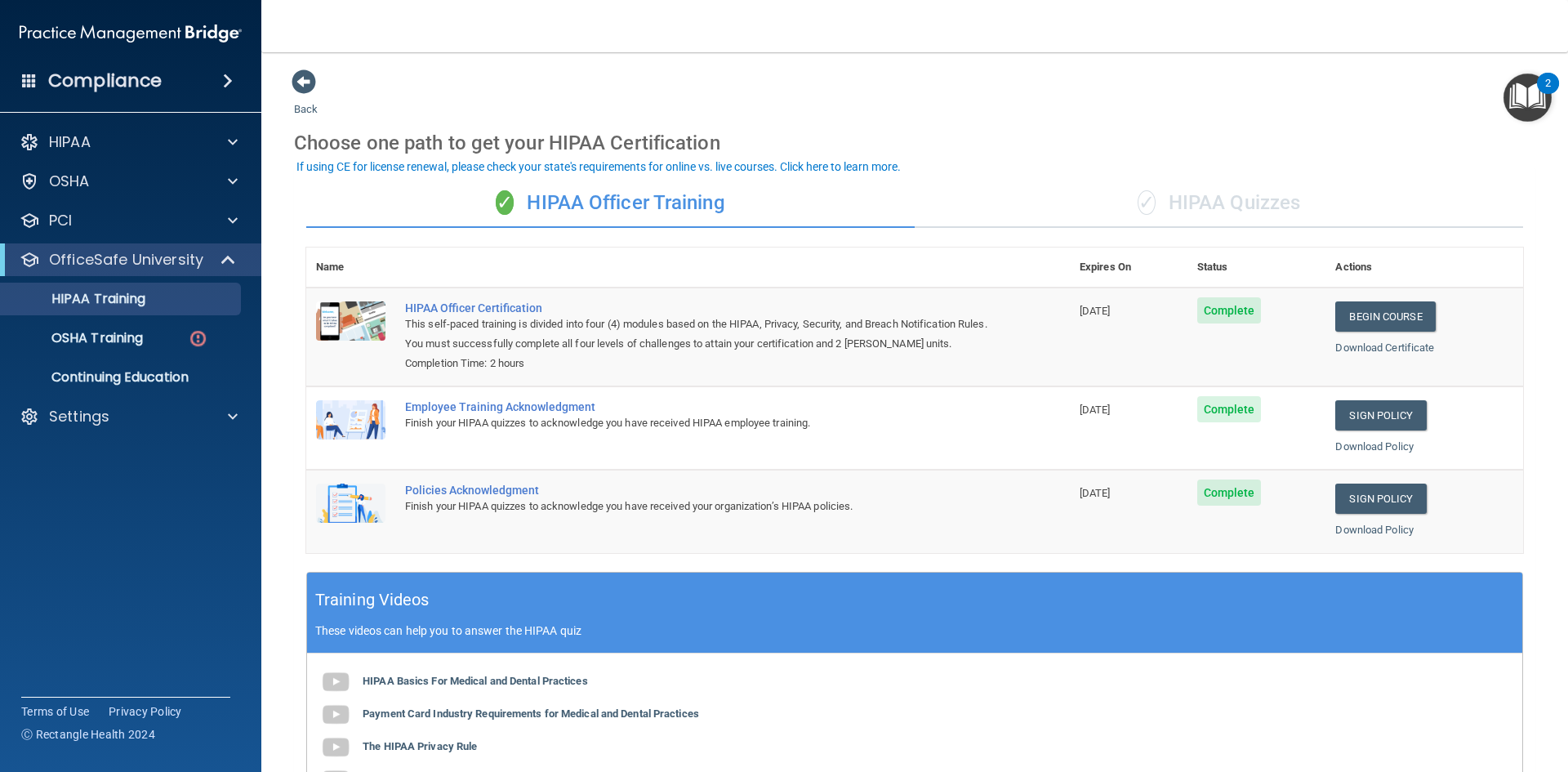
click at [1192, 213] on div "✓ HIPAA Quizzes" at bounding box center [1219, 203] width 608 height 49
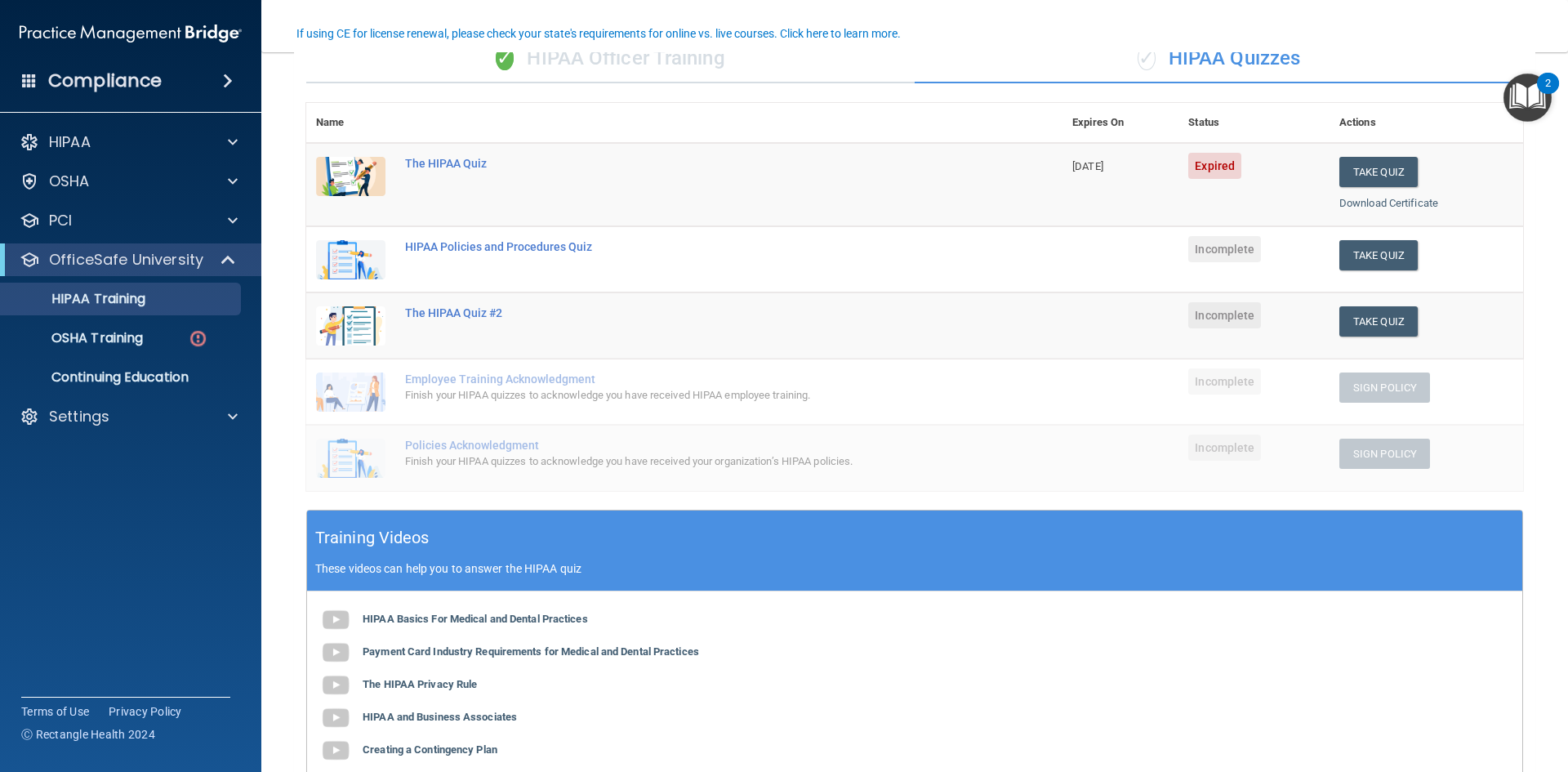
scroll to position [63, 0]
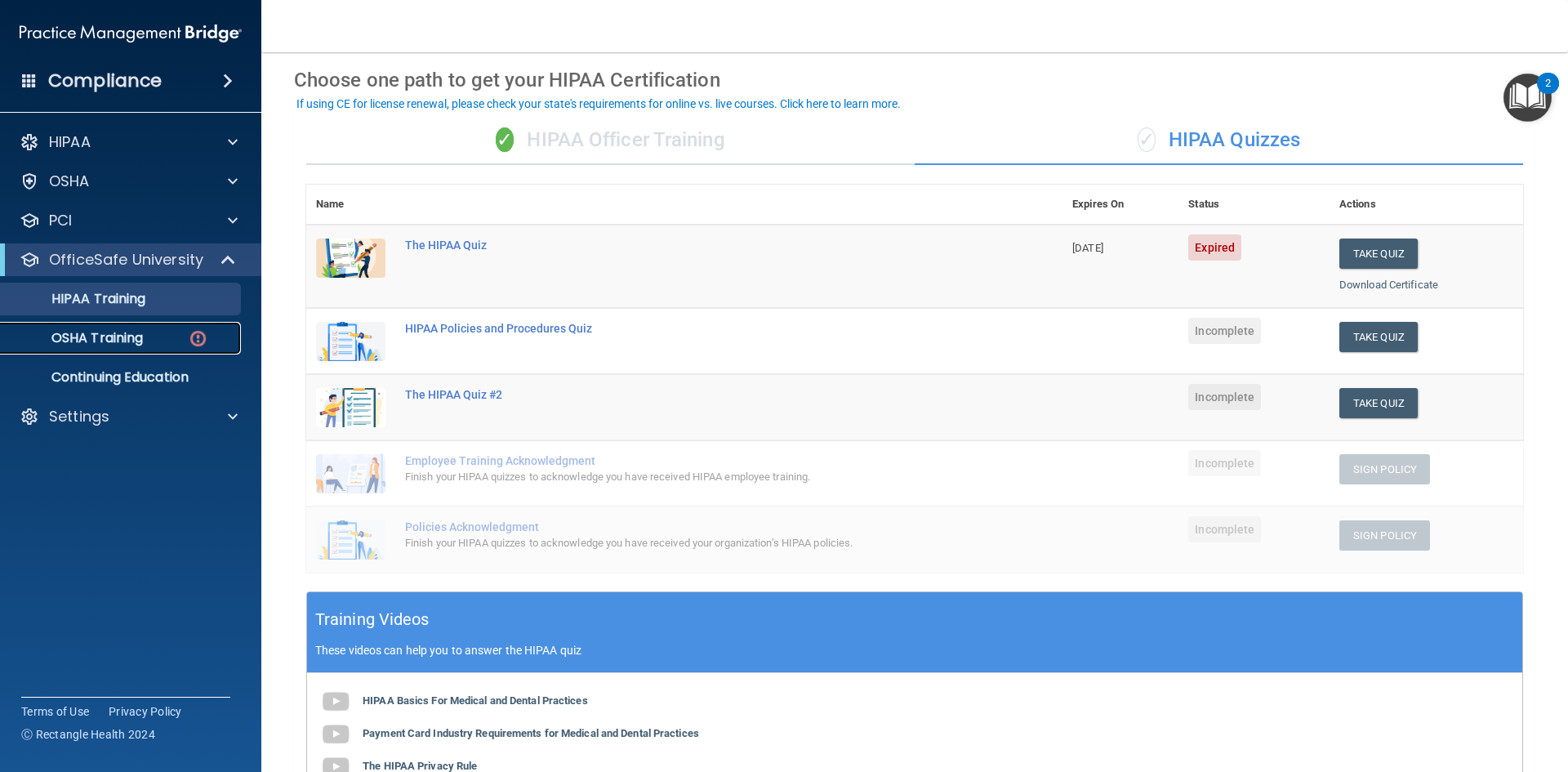
click at [132, 332] on p "OSHA Training" at bounding box center [77, 338] width 132 height 16
